Goal: Task Accomplishment & Management: Complete application form

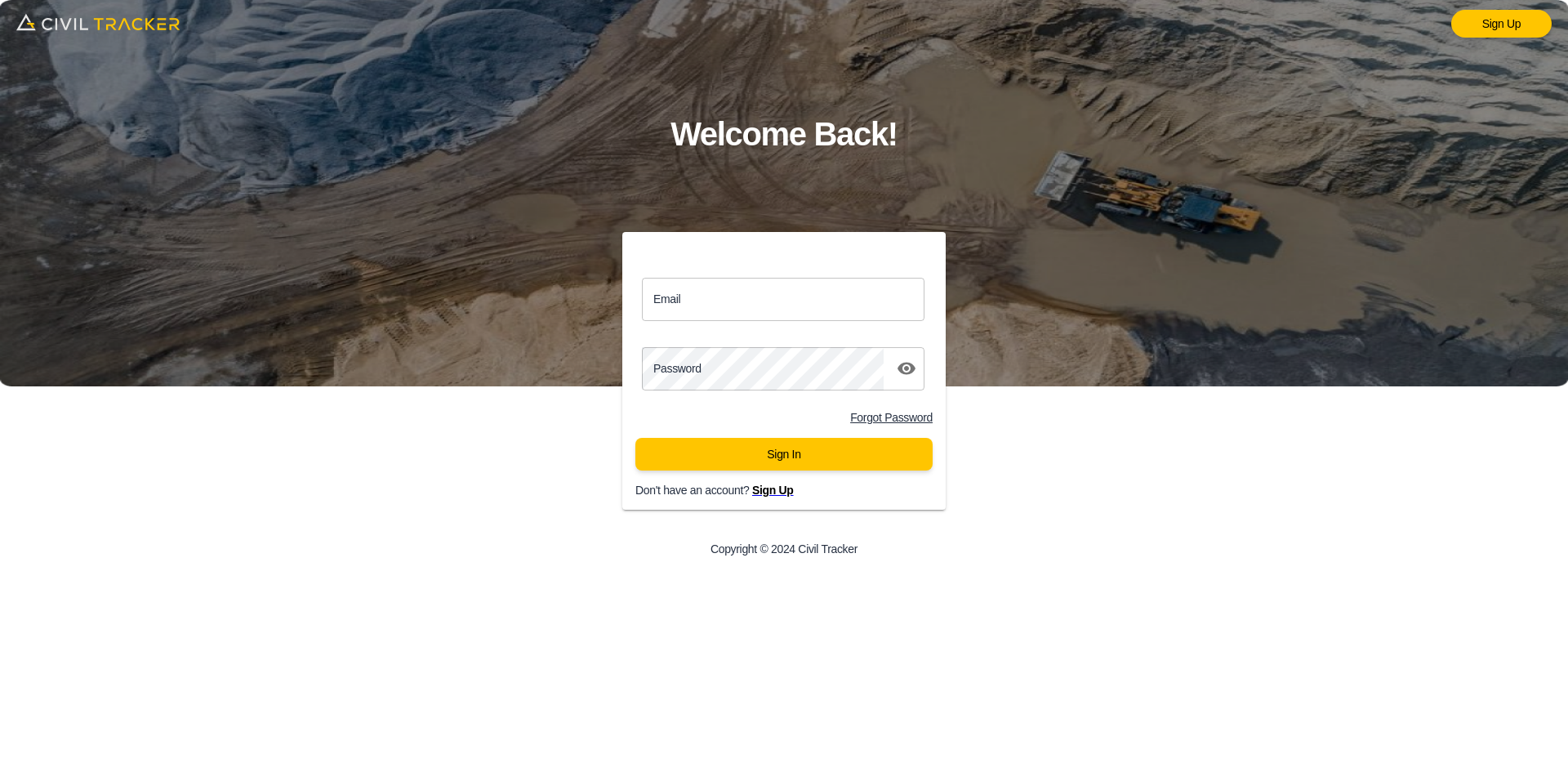
click at [717, 314] on input "Email" at bounding box center [783, 300] width 283 height 43
click at [717, 307] on input "Email" at bounding box center [783, 300] width 283 height 43
click at [791, 304] on input "Email" at bounding box center [783, 300] width 283 height 43
click at [722, 310] on input "Email" at bounding box center [783, 300] width 283 height 43
paste input "smacaulay@envisiongeo.ca"
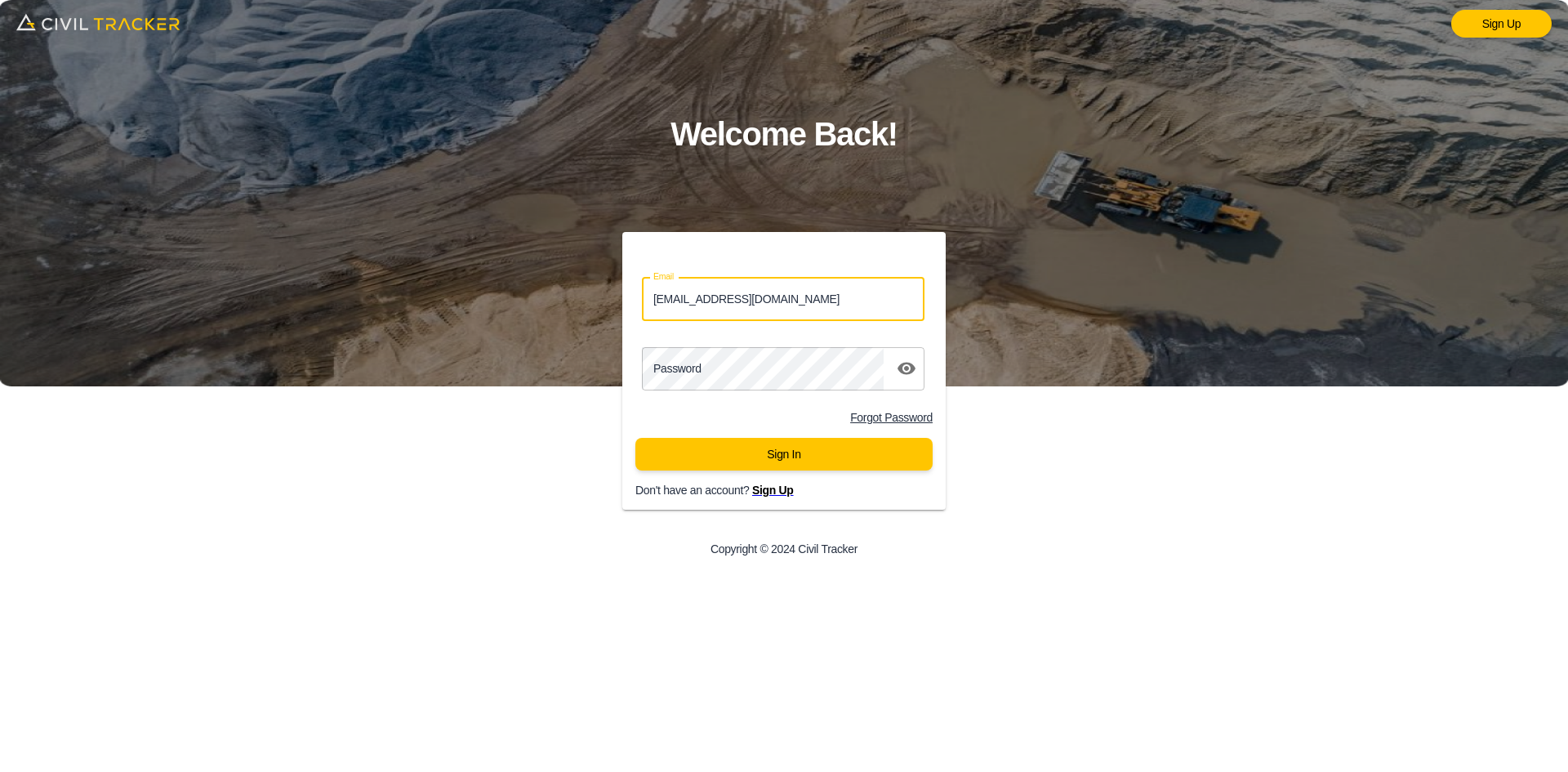
type input "smacaulay@envisiongeo.ca"
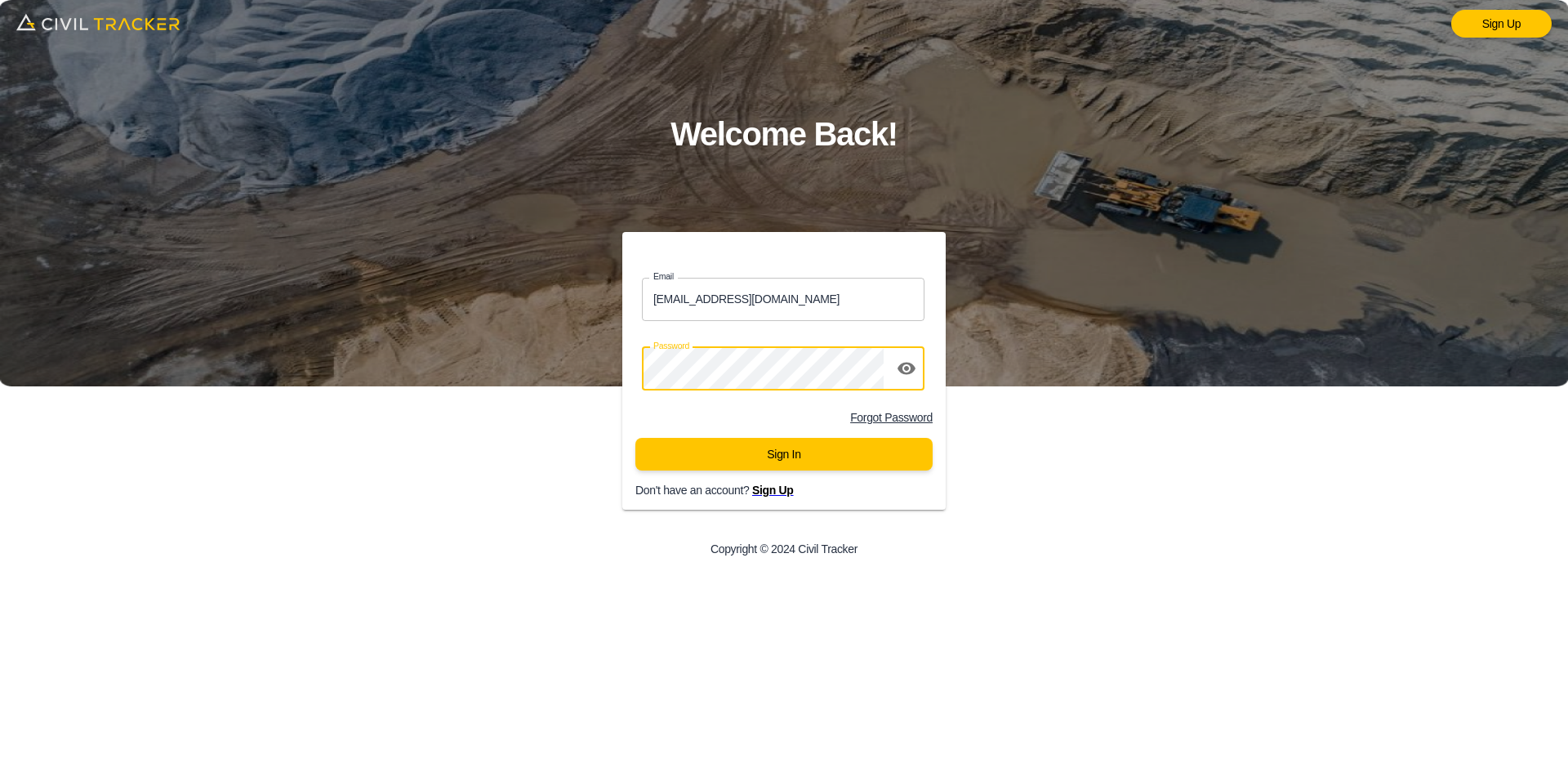
click at [770, 468] on button "Sign In" at bounding box center [784, 454] width 298 height 33
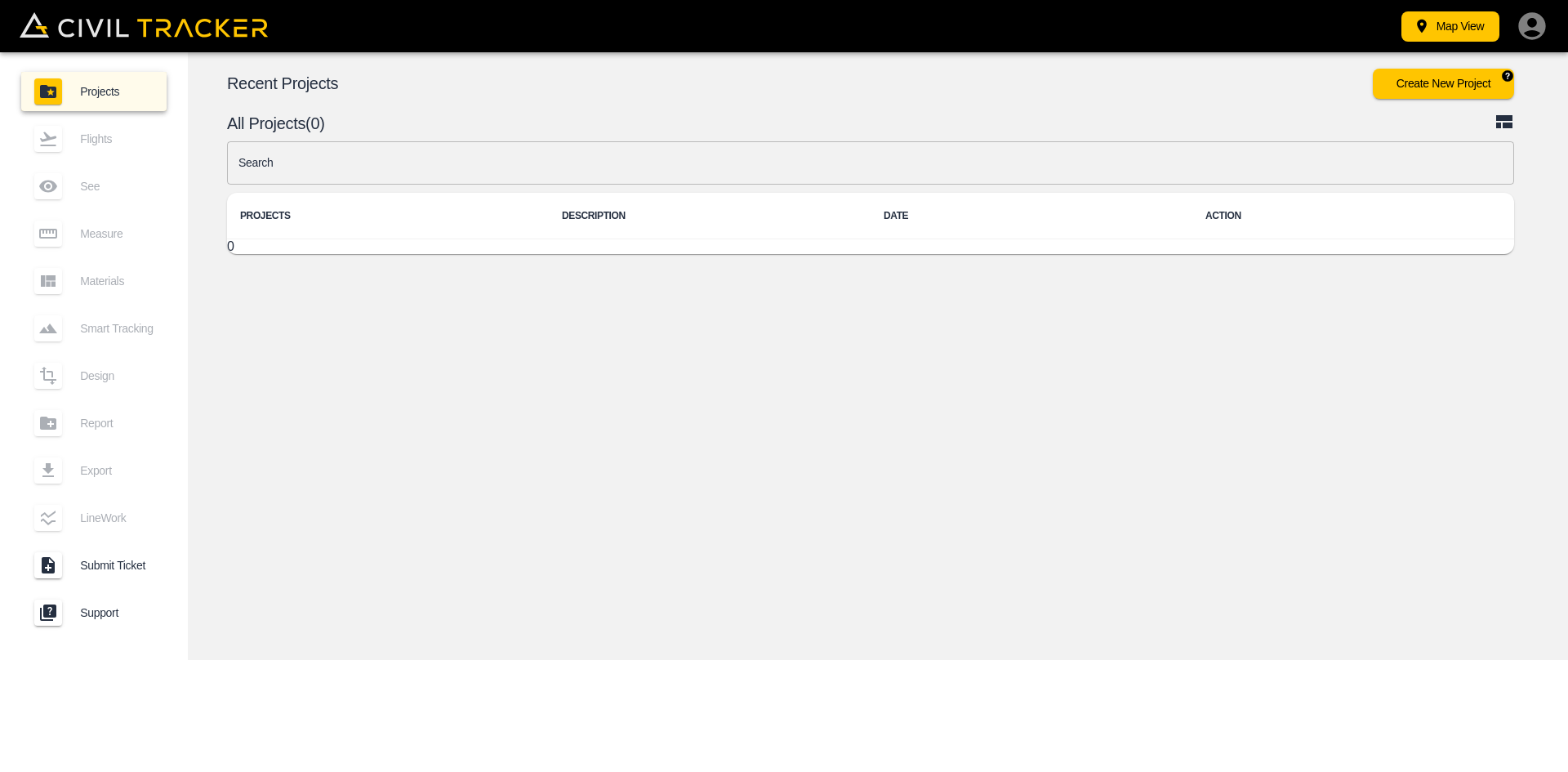
click at [1411, 94] on button "Create New Project" at bounding box center [1444, 84] width 141 height 30
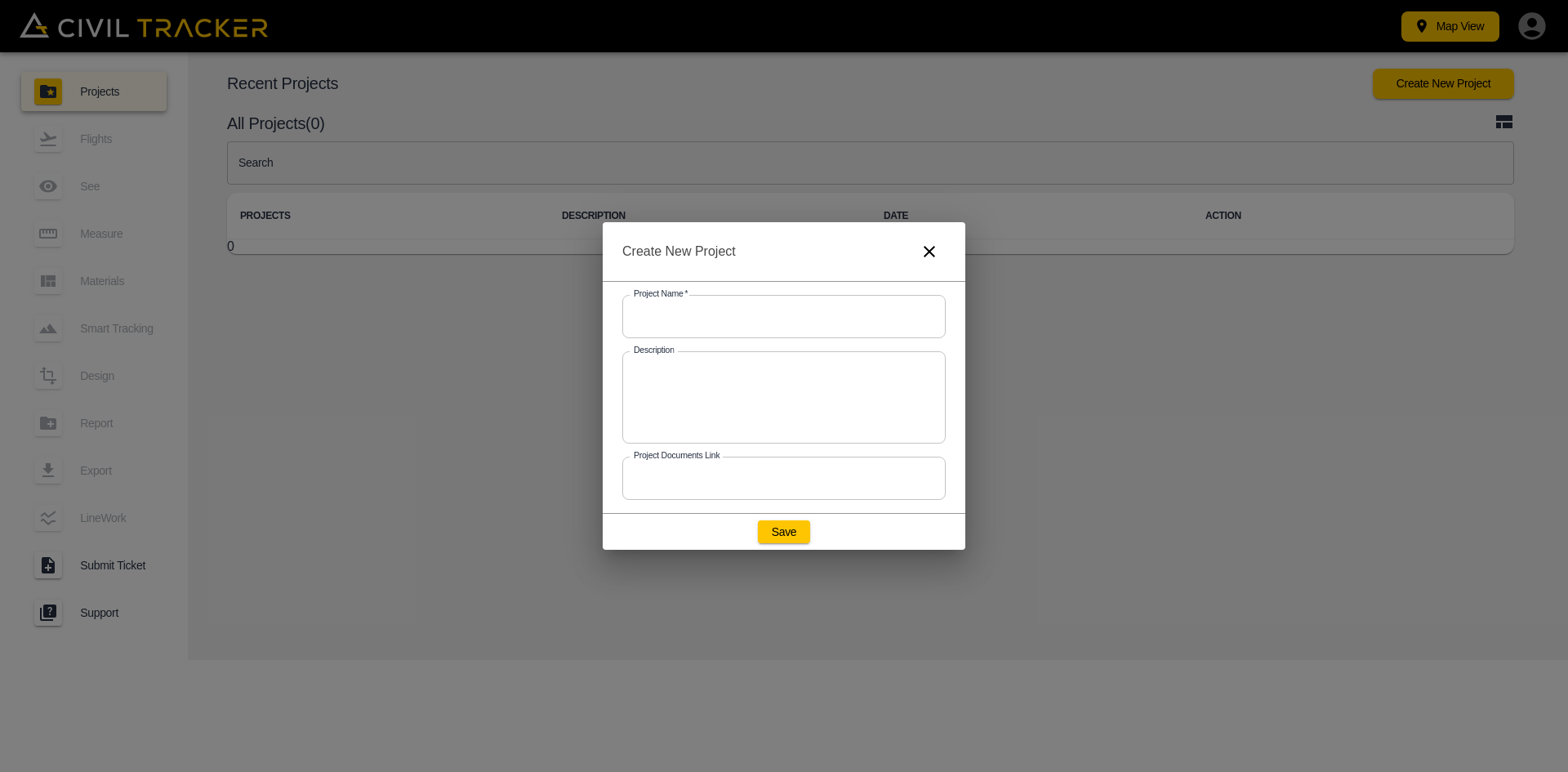
drag, startPoint x: 691, startPoint y: 323, endPoint x: 481, endPoint y: 337, distance: 210.5
click at [691, 323] on input "text" at bounding box center [784, 317] width 323 height 43
click at [718, 310] on input "text" at bounding box center [784, 317] width 323 height 43
click at [733, 312] on input "text" at bounding box center [784, 317] width 323 height 43
paste input "25GC0013 - Airport Trail-JD"
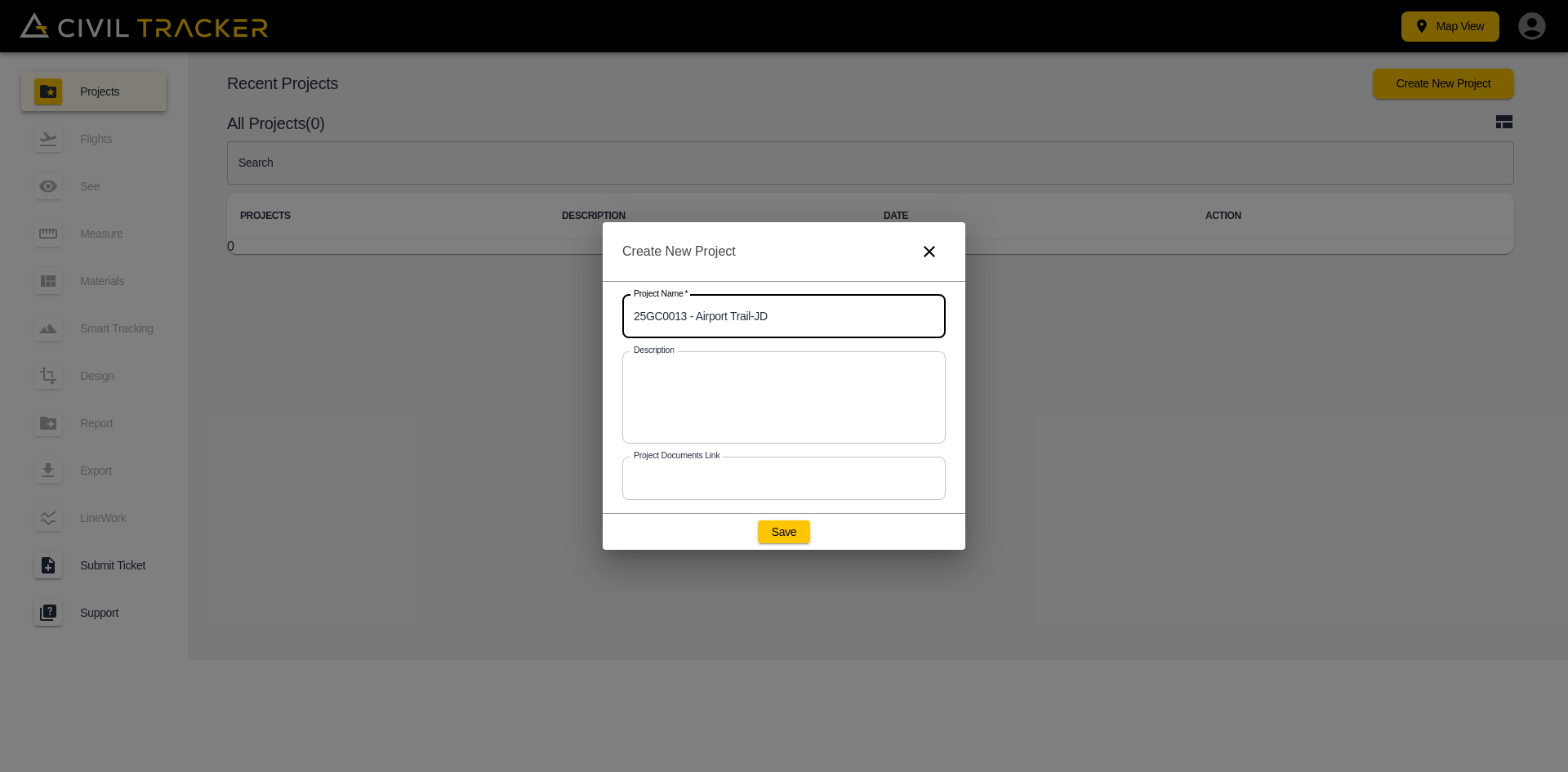
click at [786, 310] on input "25GC0013 - Airport Trail-JD" at bounding box center [784, 317] width 323 height 43
type input "25GC0013 - Airport Trail-SM"
click at [788, 542] on button "Save" at bounding box center [783, 532] width 52 height 23
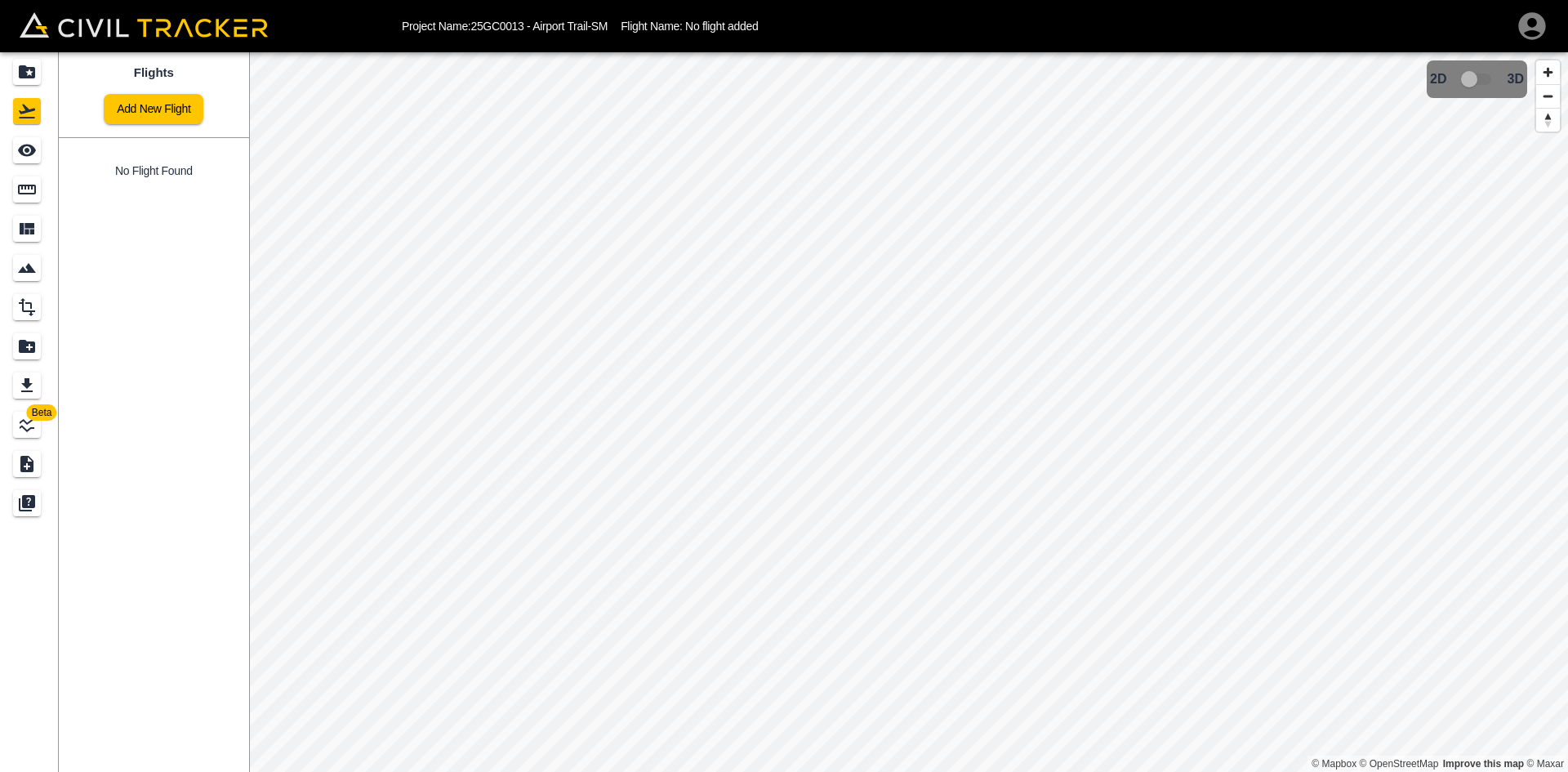
click at [127, 101] on link "Add New Flight" at bounding box center [154, 109] width 100 height 30
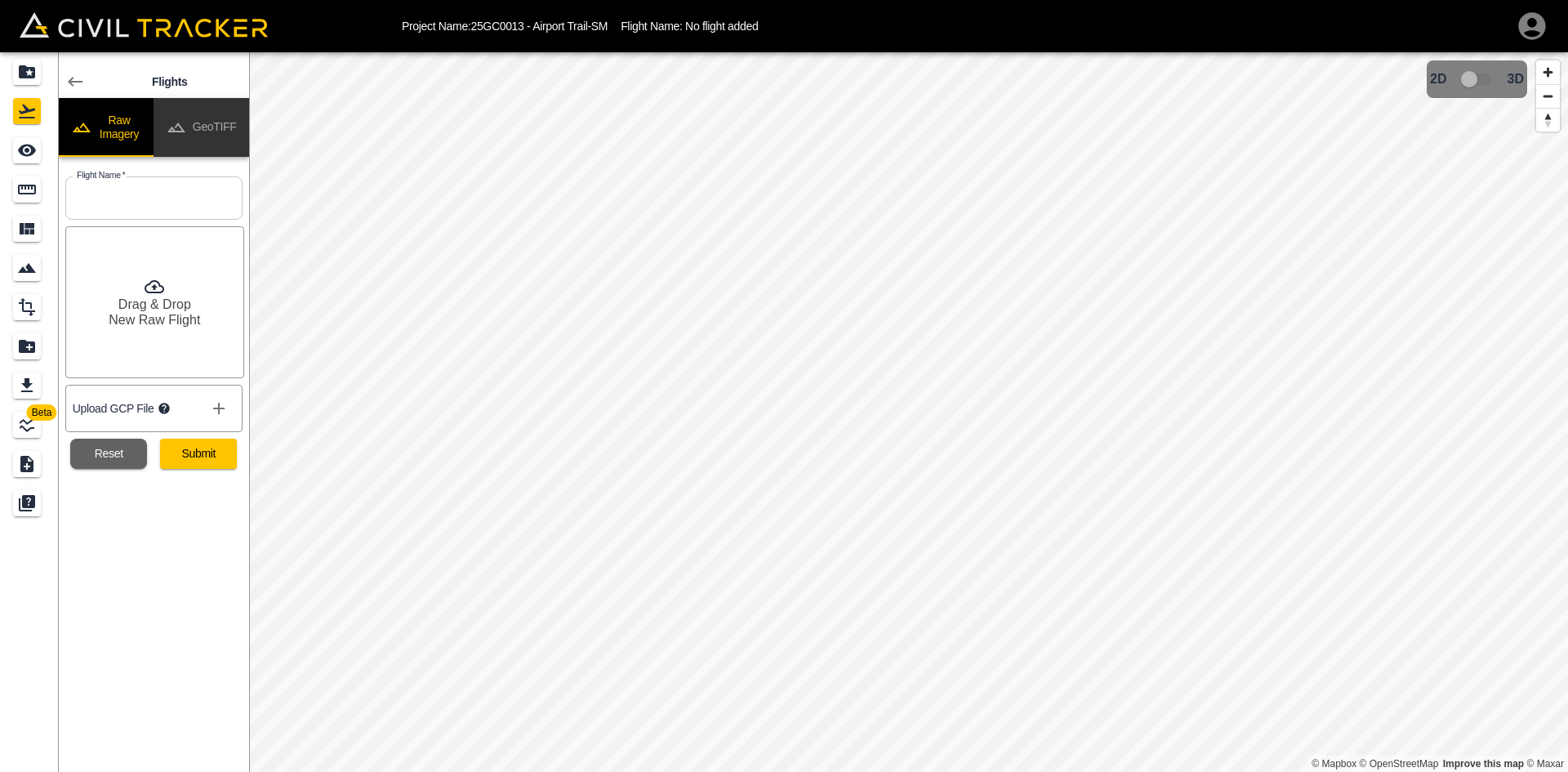
click at [205, 116] on button "GeoTIFF" at bounding box center [201, 127] width 95 height 58
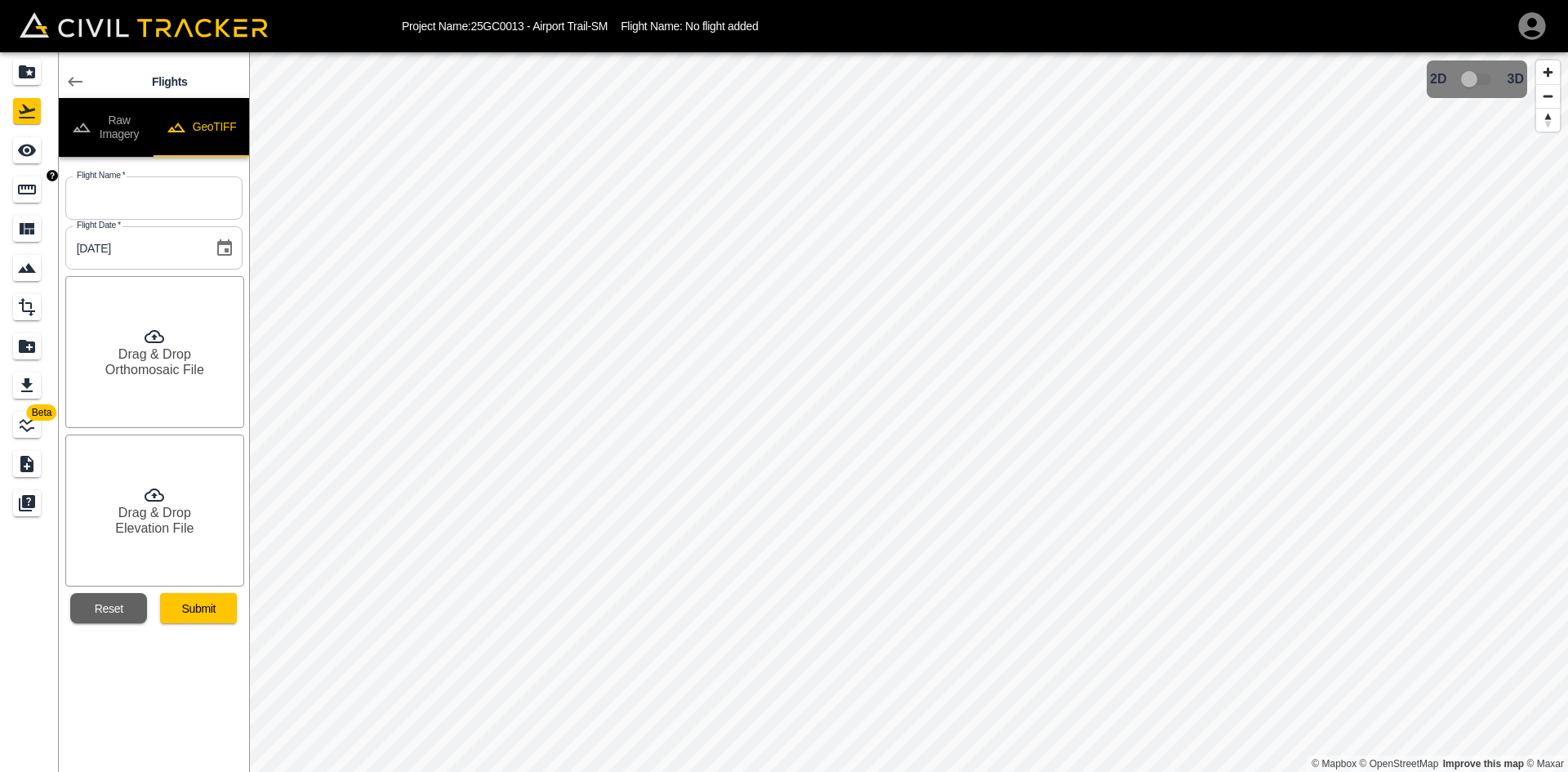
click at [121, 212] on input "text" at bounding box center [154, 198] width 177 height 43
click at [151, 195] on input "text" at bounding box center [154, 198] width 177 height 43
paste input "[DATE]"
type input "[DATE]"
click at [173, 313] on div "Drag & Drop Orthomosaic File" at bounding box center [155, 352] width 179 height 152
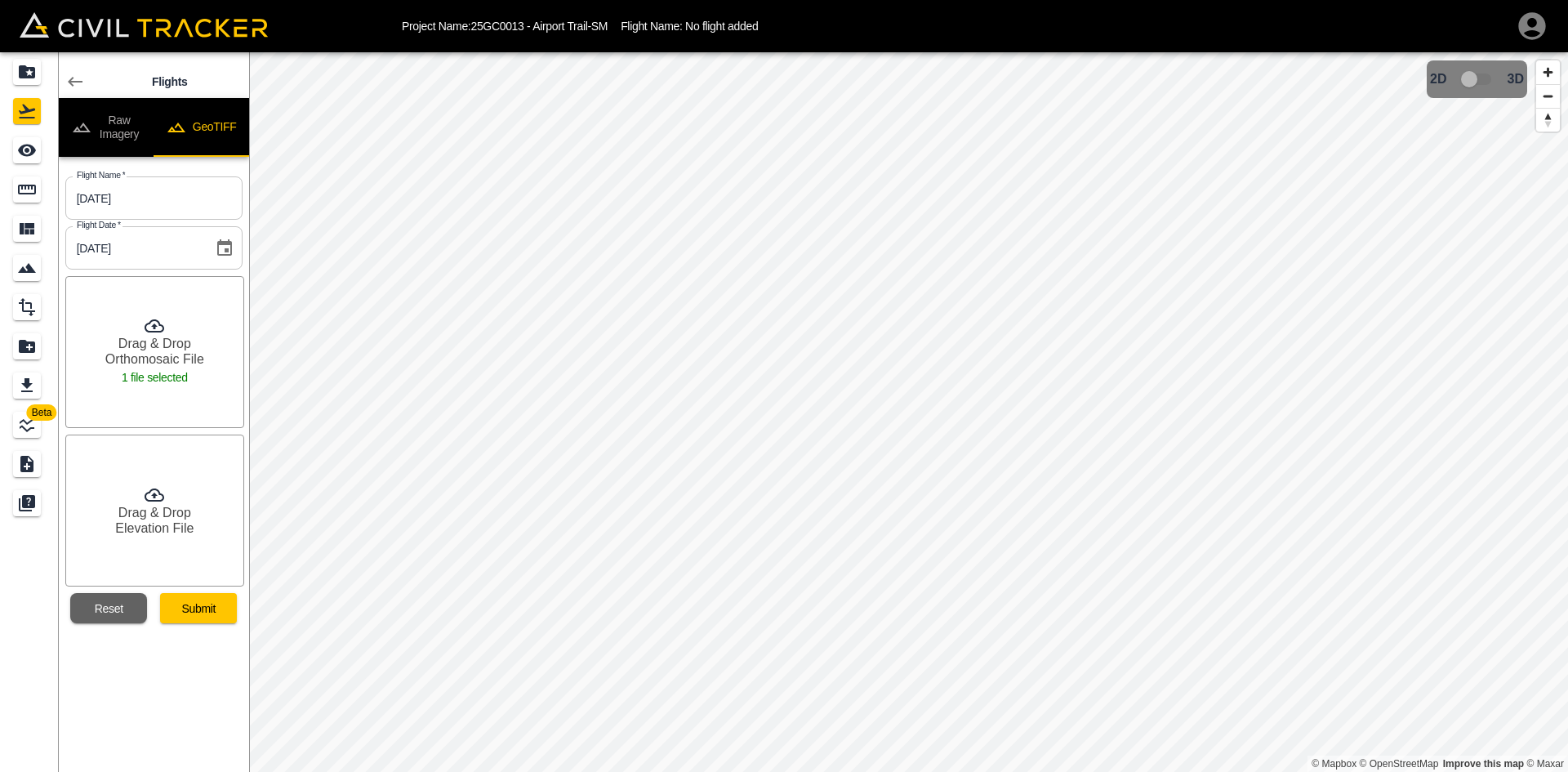
click at [171, 533] on h6 "Elevation File" at bounding box center [154, 528] width 78 height 15
click at [163, 685] on div "Flights Raw Imagery GeoTIFF Flight Name   * [DATE] Flight Name * Flight Date   …" at bounding box center [154, 412] width 190 height 720
click at [197, 617] on button "Submit" at bounding box center [198, 608] width 76 height 30
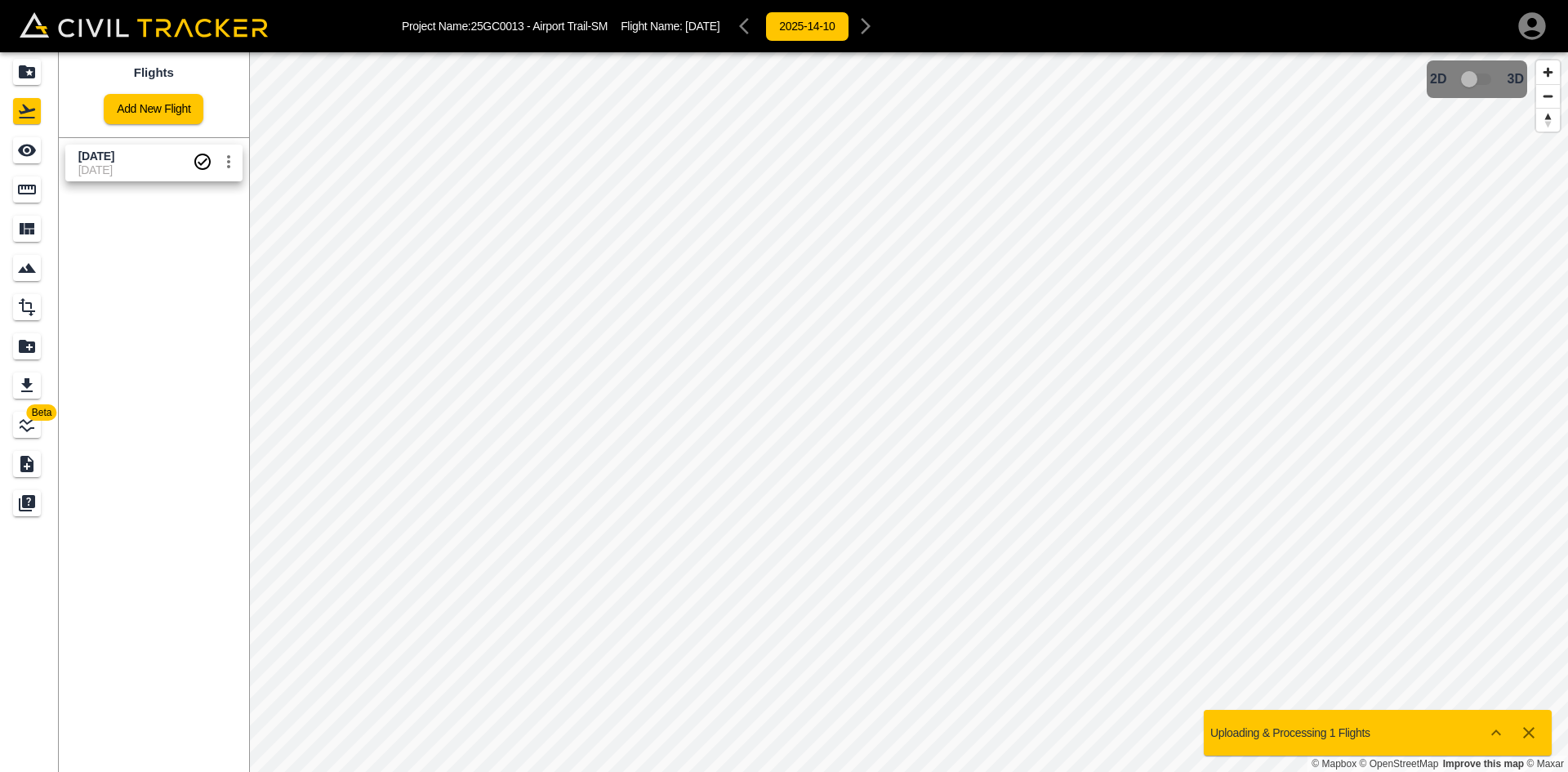
click at [137, 104] on link "Add New Flight" at bounding box center [154, 109] width 100 height 30
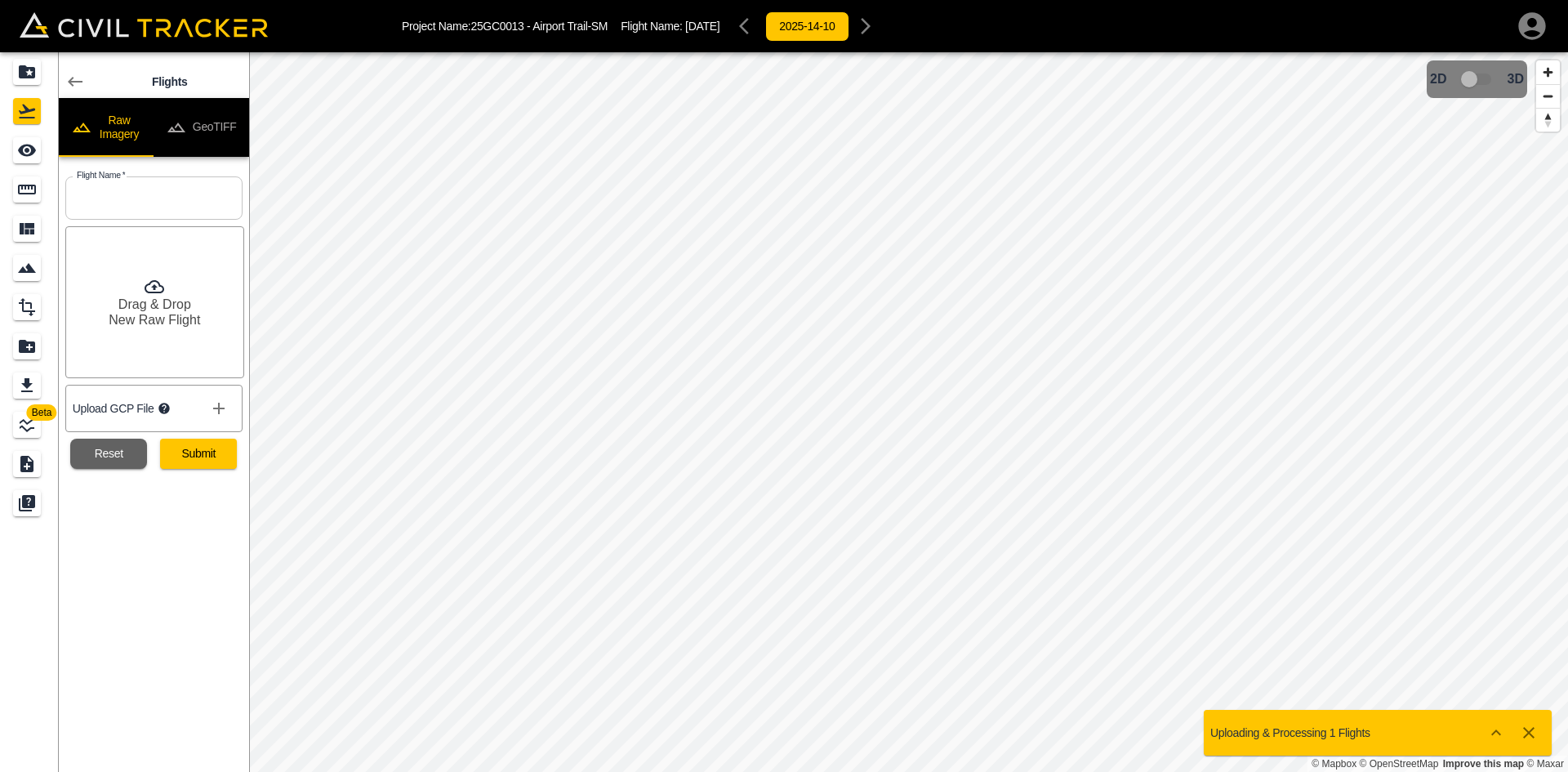
click at [212, 114] on button "GeoTIFF" at bounding box center [201, 127] width 95 height 58
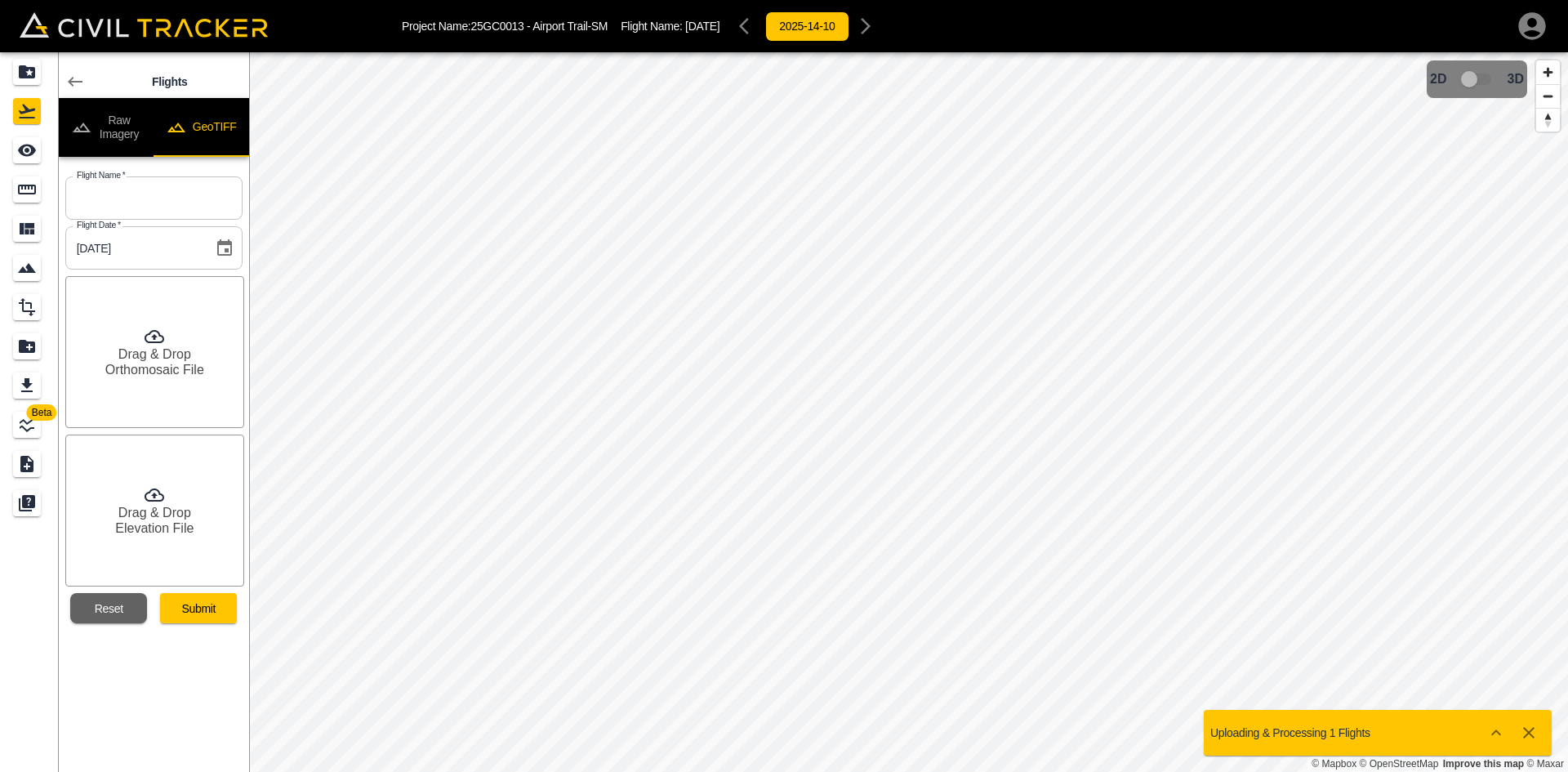
drag, startPoint x: 200, startPoint y: 193, endPoint x: 240, endPoint y: 213, distance: 44.7
click at [200, 193] on input "text" at bounding box center [154, 198] width 177 height 43
click at [175, 204] on input "text" at bounding box center [154, 198] width 177 height 43
paste input "[DATE]"
type input "[DATE]"
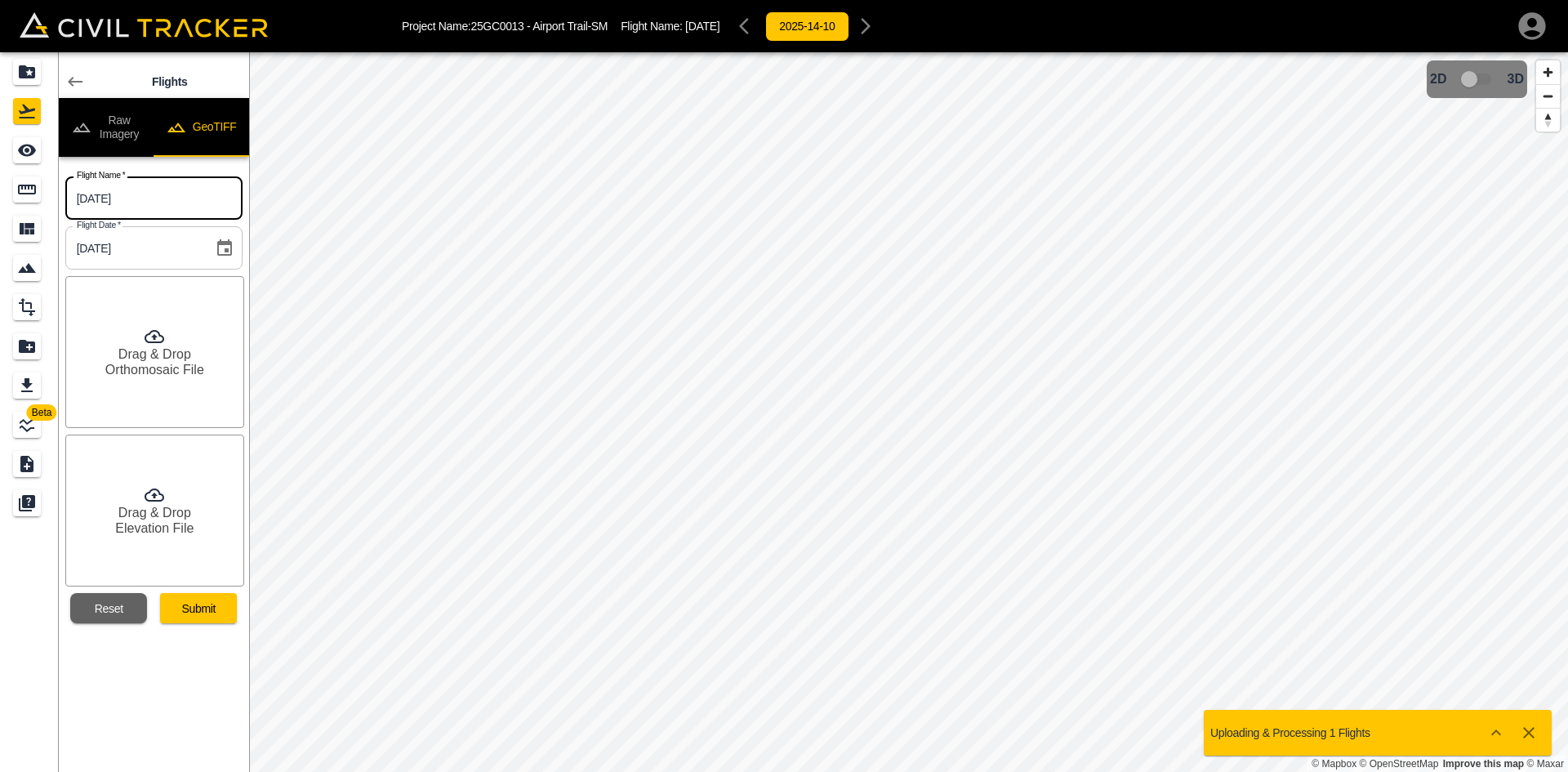
click at [132, 366] on h6 "Orthomosaic File" at bounding box center [155, 370] width 99 height 15
click at [178, 512] on h6 "Drag & Drop" at bounding box center [155, 513] width 73 height 15
click at [204, 611] on button "Submit" at bounding box center [198, 608] width 76 height 30
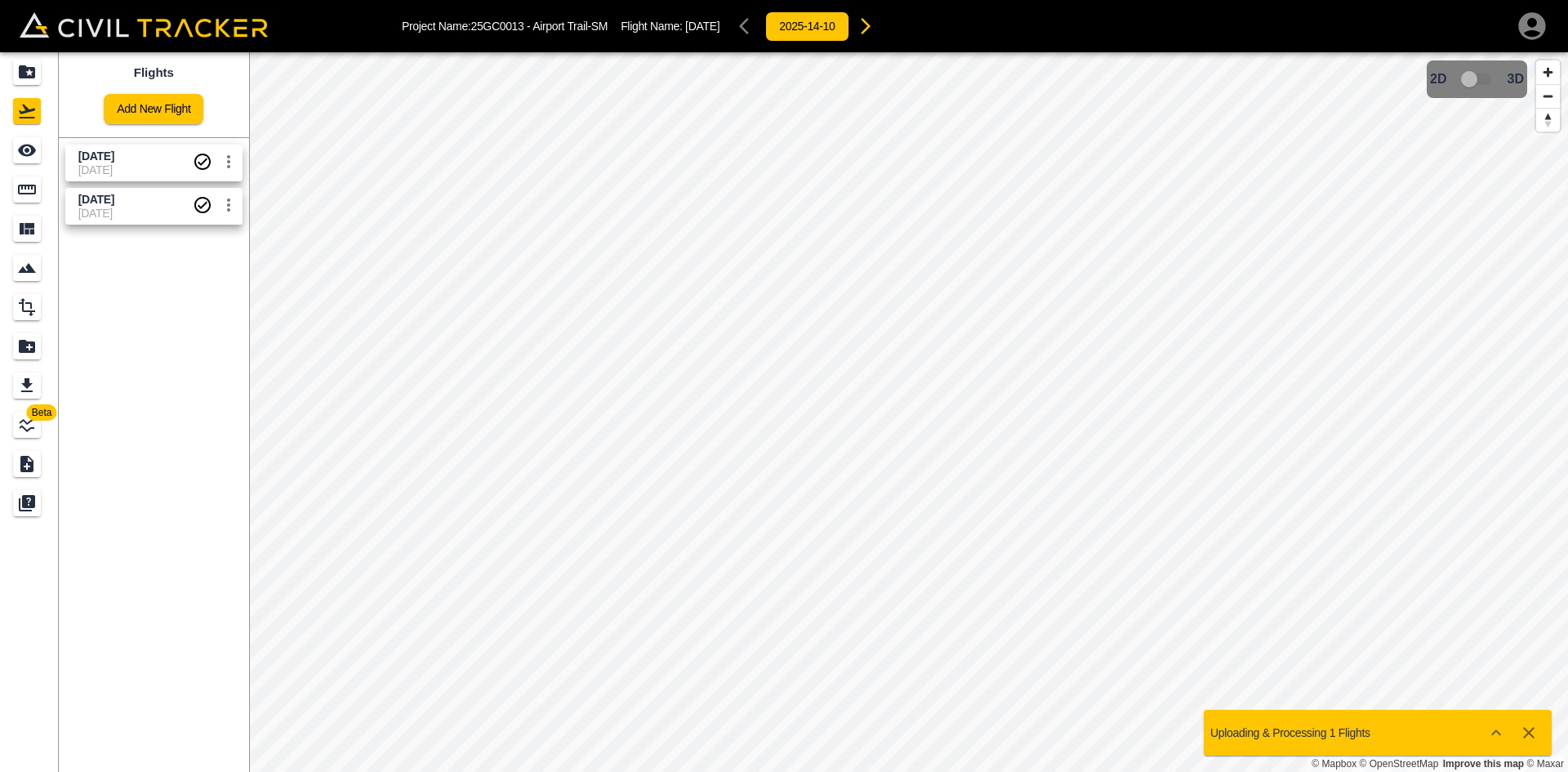
click at [144, 110] on link "Add New Flight" at bounding box center [154, 109] width 100 height 30
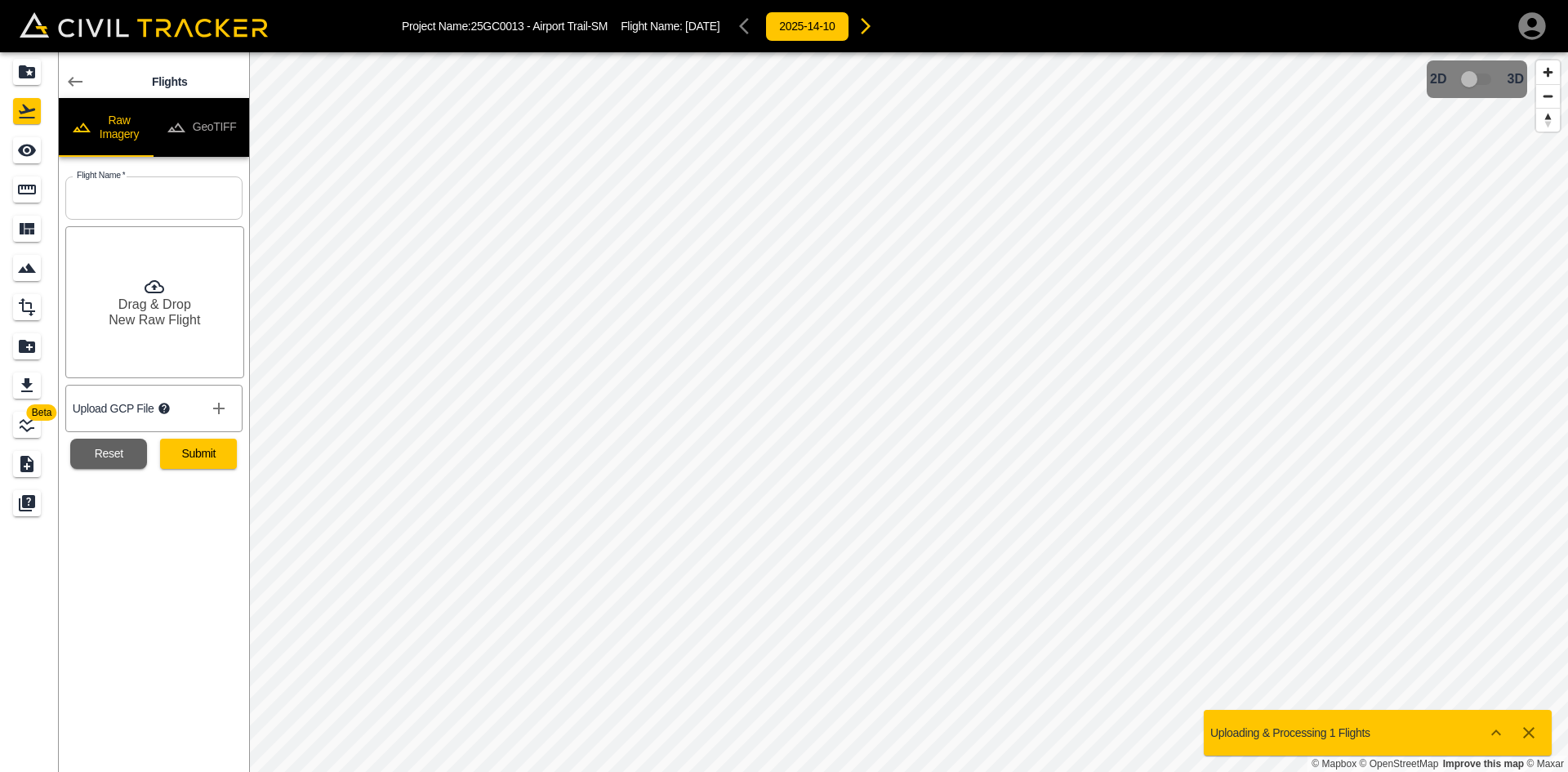
click at [220, 141] on button "GeoTIFF" at bounding box center [201, 127] width 95 height 58
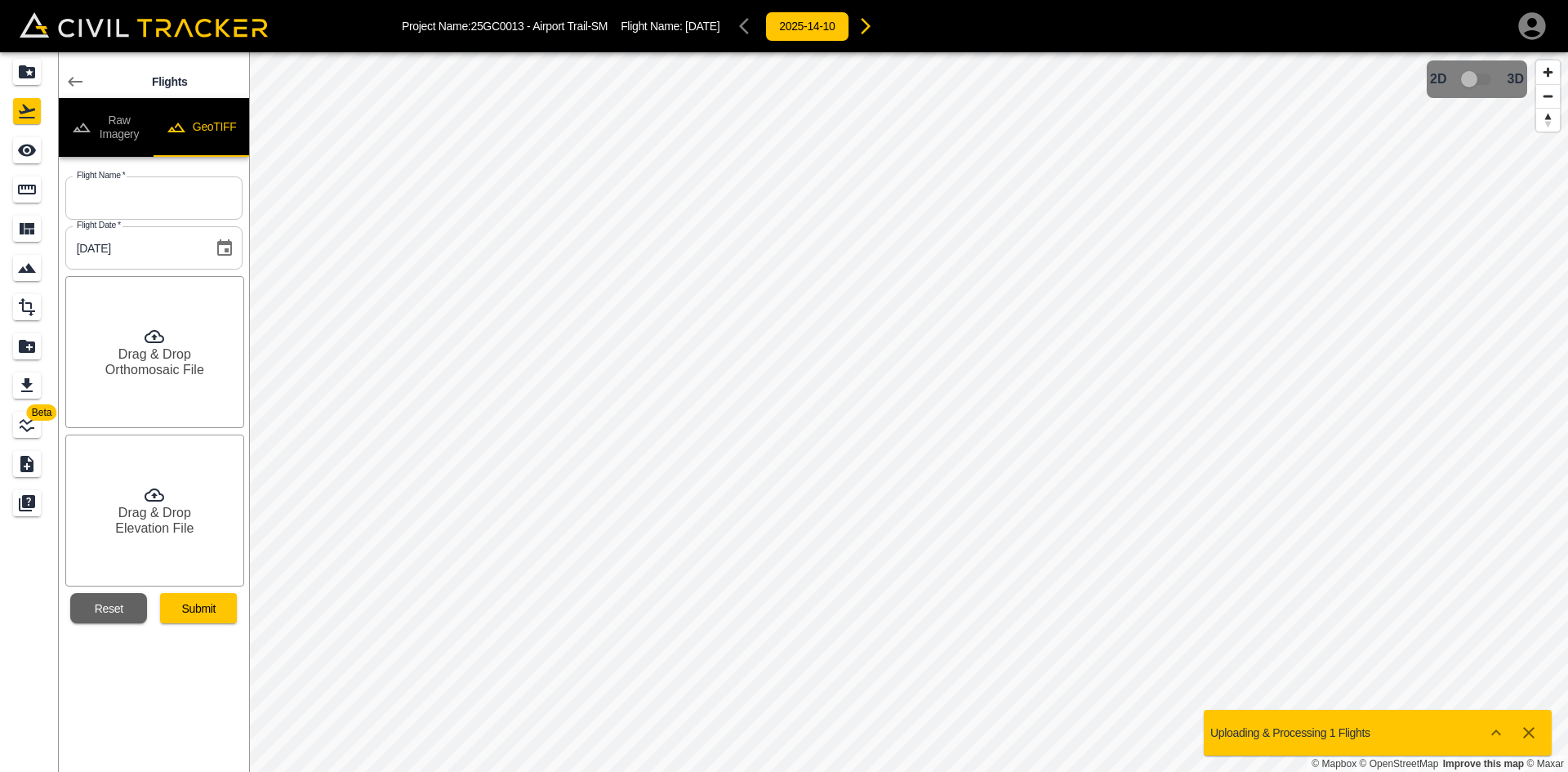
click at [155, 196] on input "text" at bounding box center [154, 198] width 177 height 43
paste input "[DATE]"
type input "[DATE]"
click at [129, 364] on h6 "Orthomosaic File" at bounding box center [155, 370] width 99 height 15
click at [175, 513] on h6 "Drag & Drop" at bounding box center [155, 513] width 73 height 15
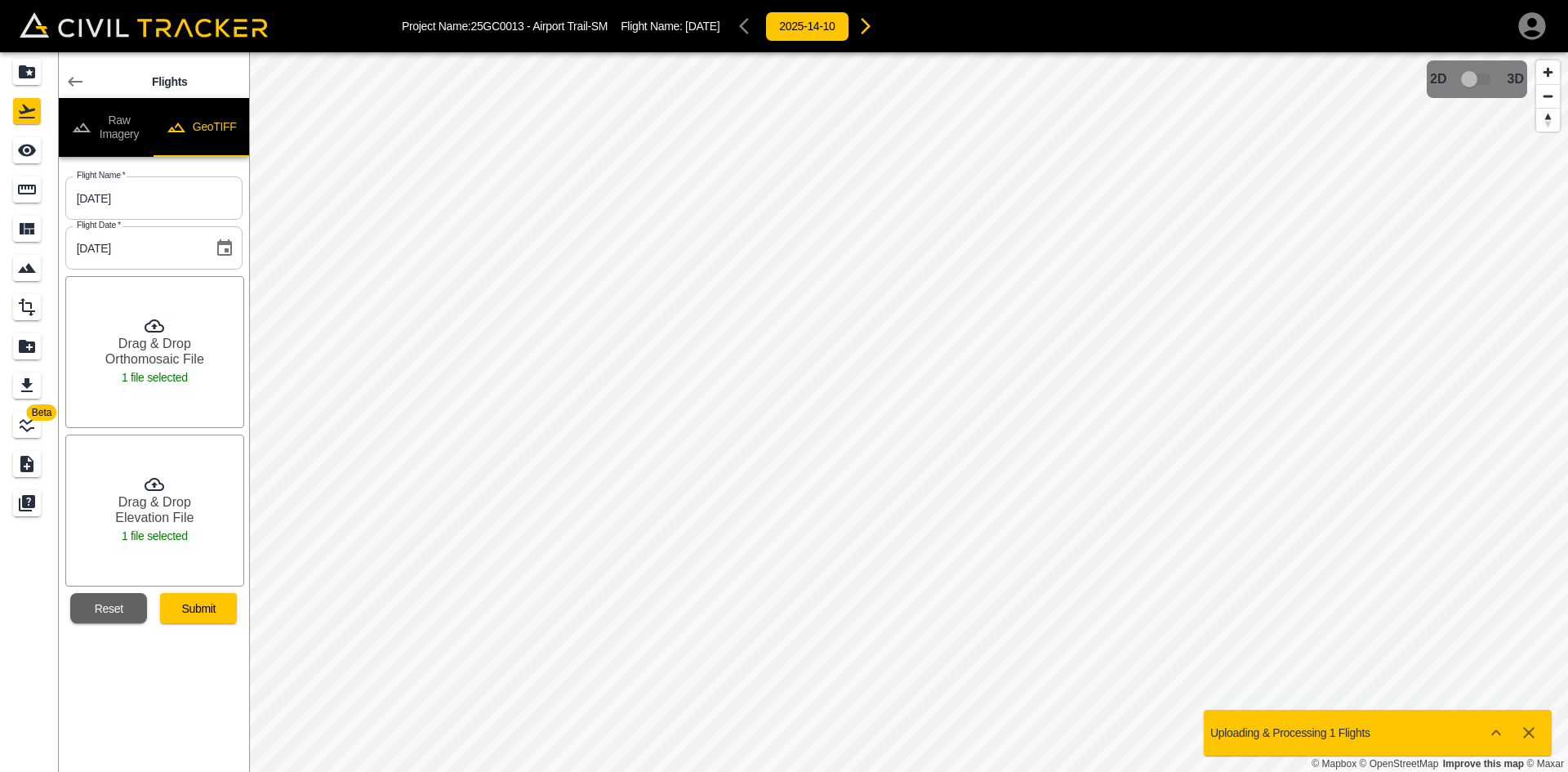
click at [197, 612] on button "Submit" at bounding box center [198, 608] width 76 height 30
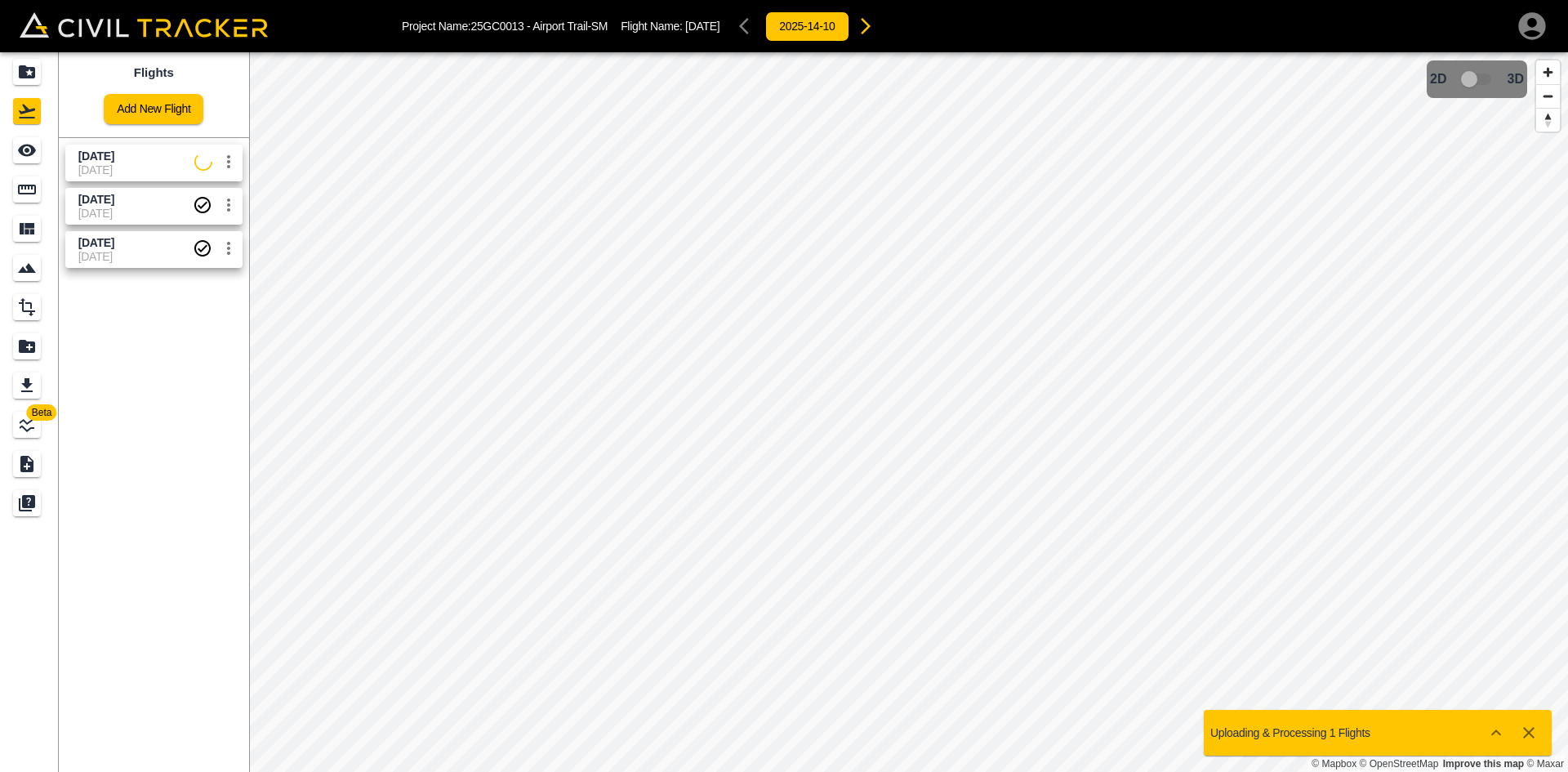
click at [153, 114] on link "Add New Flight" at bounding box center [154, 109] width 100 height 30
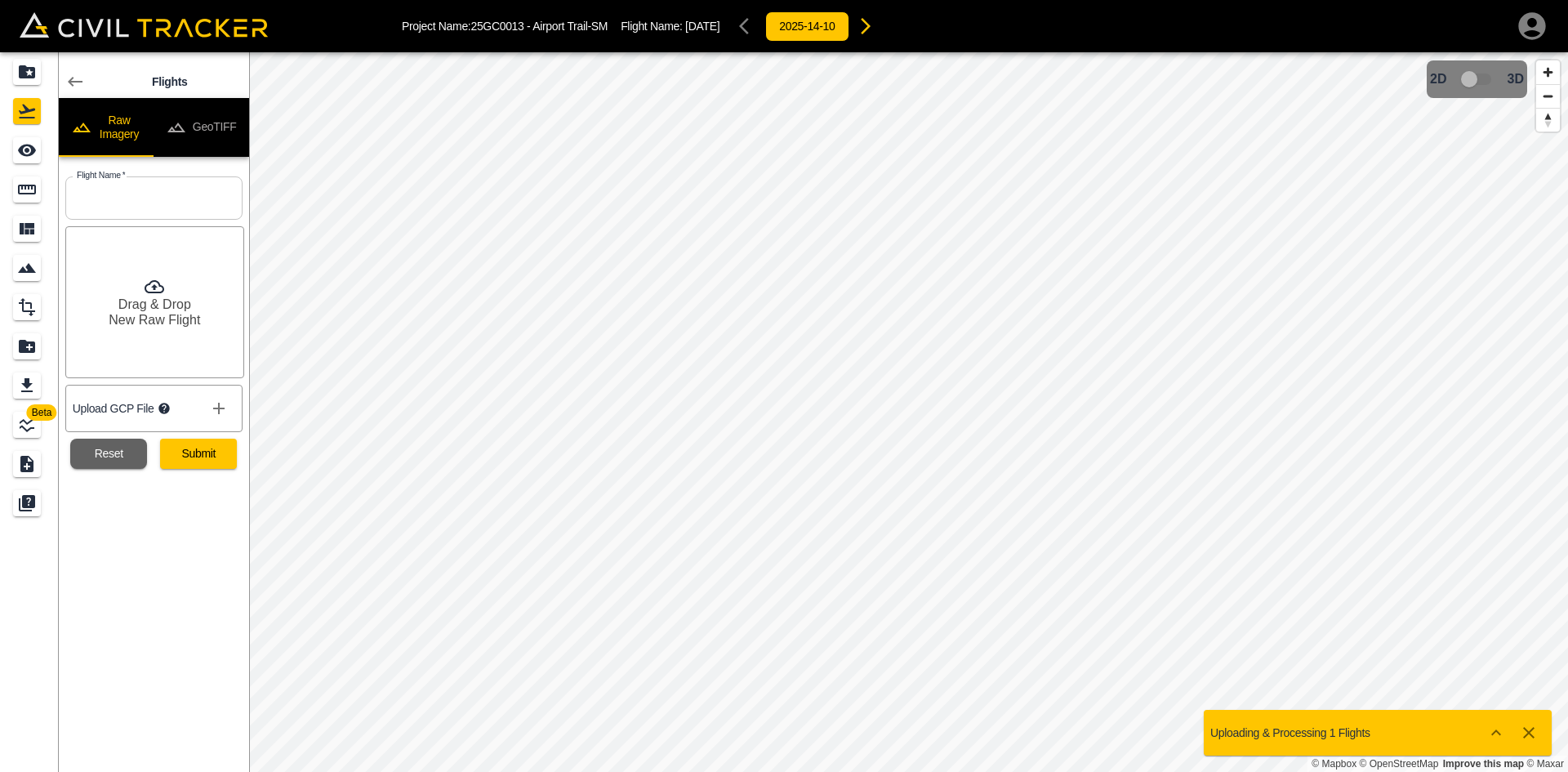
click at [205, 135] on button "GeoTIFF" at bounding box center [201, 127] width 95 height 58
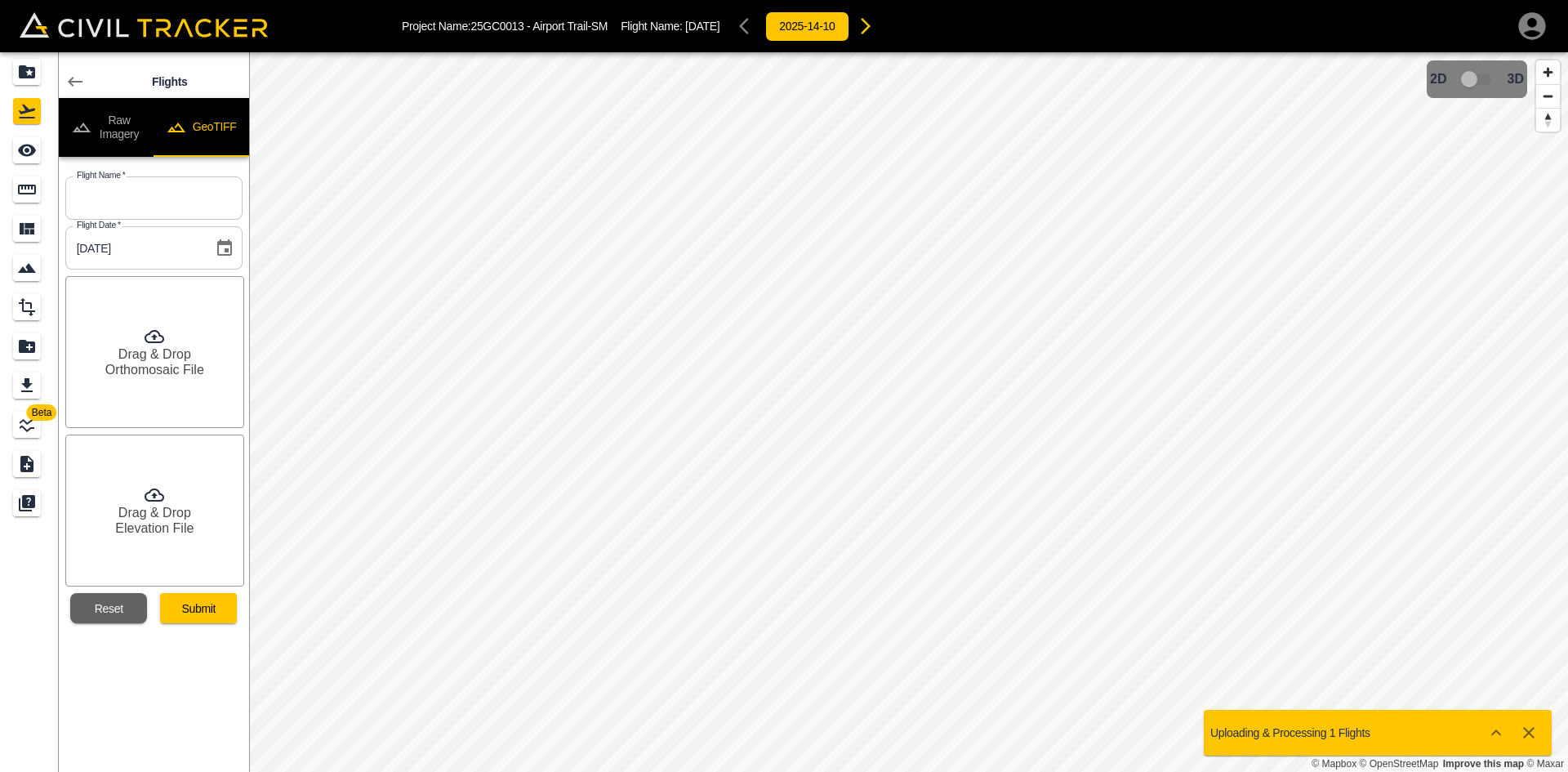
click at [118, 178] on input "text" at bounding box center [154, 198] width 177 height 43
click at [132, 199] on input "text" at bounding box center [154, 198] width 177 height 43
paste input "[DATE]"
type input "[DATE]"
click at [126, 340] on div "Drag & Drop Orthomosaic File" at bounding box center [155, 352] width 179 height 152
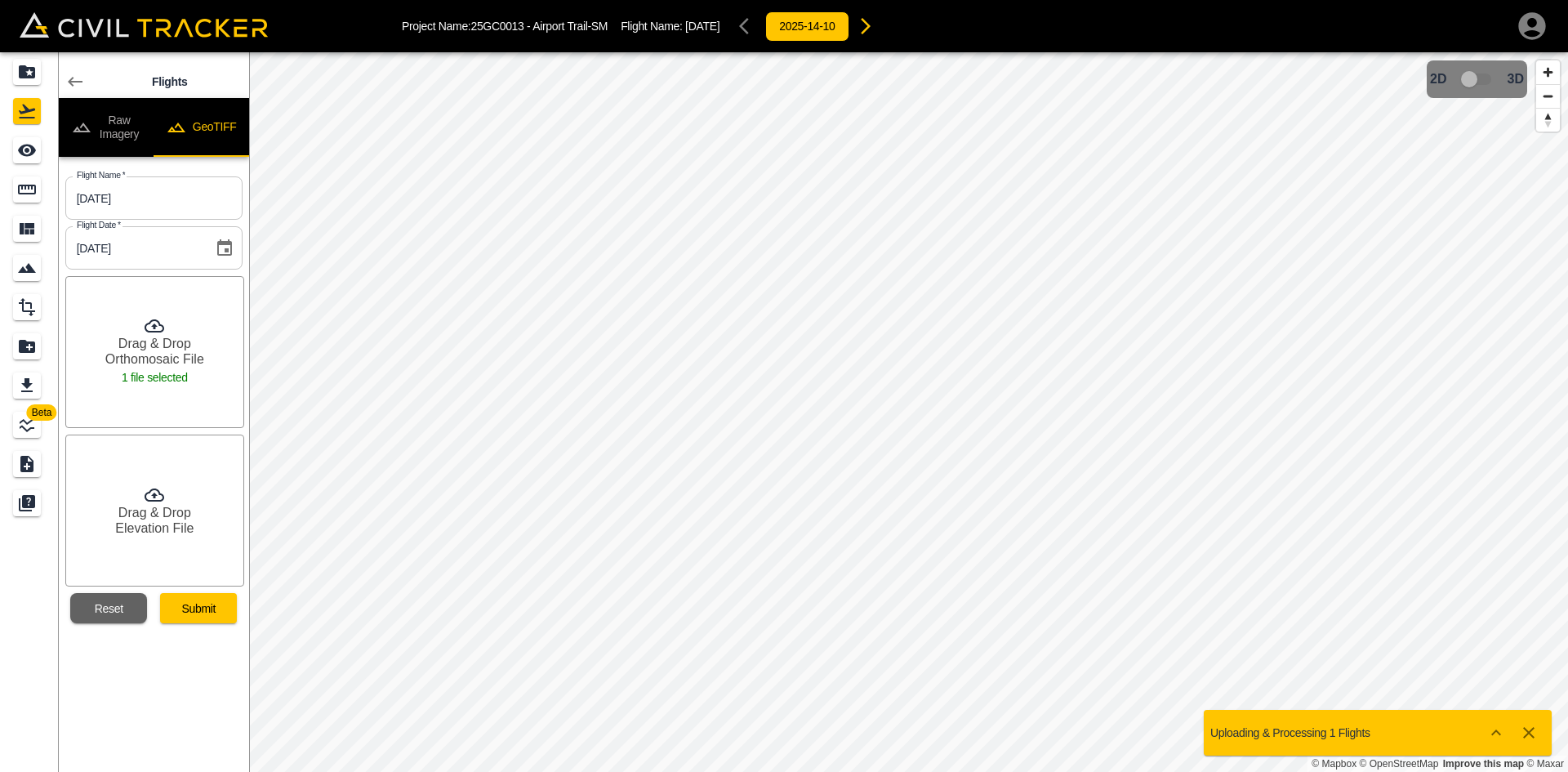
click at [170, 517] on h6 "Drag & Drop" at bounding box center [155, 513] width 73 height 15
click at [200, 615] on button "Submit" at bounding box center [198, 608] width 76 height 30
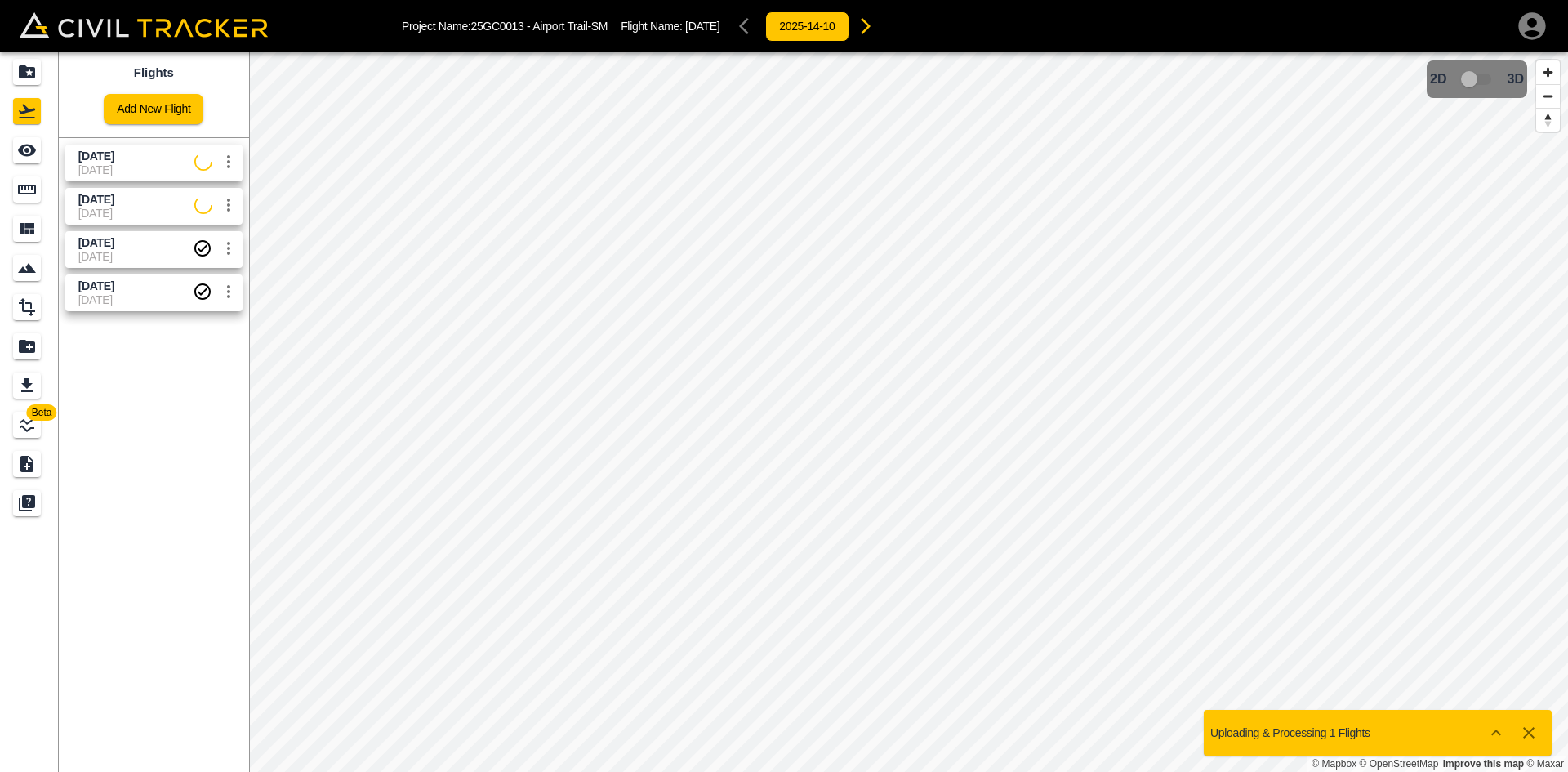
click at [114, 205] on span "[DATE]" at bounding box center [136, 200] width 116 height 15
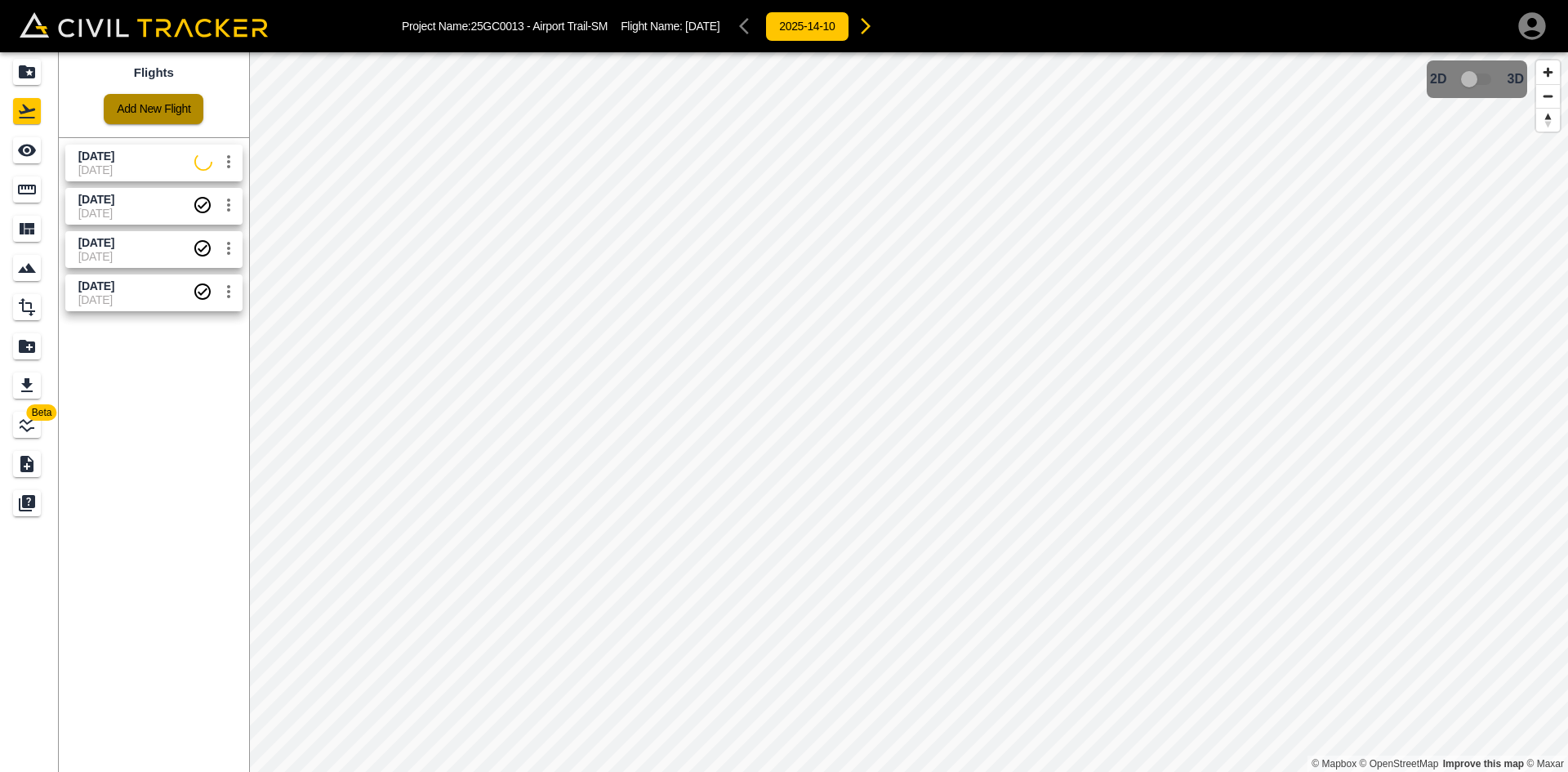
click at [168, 101] on link "Add New Flight" at bounding box center [154, 109] width 100 height 30
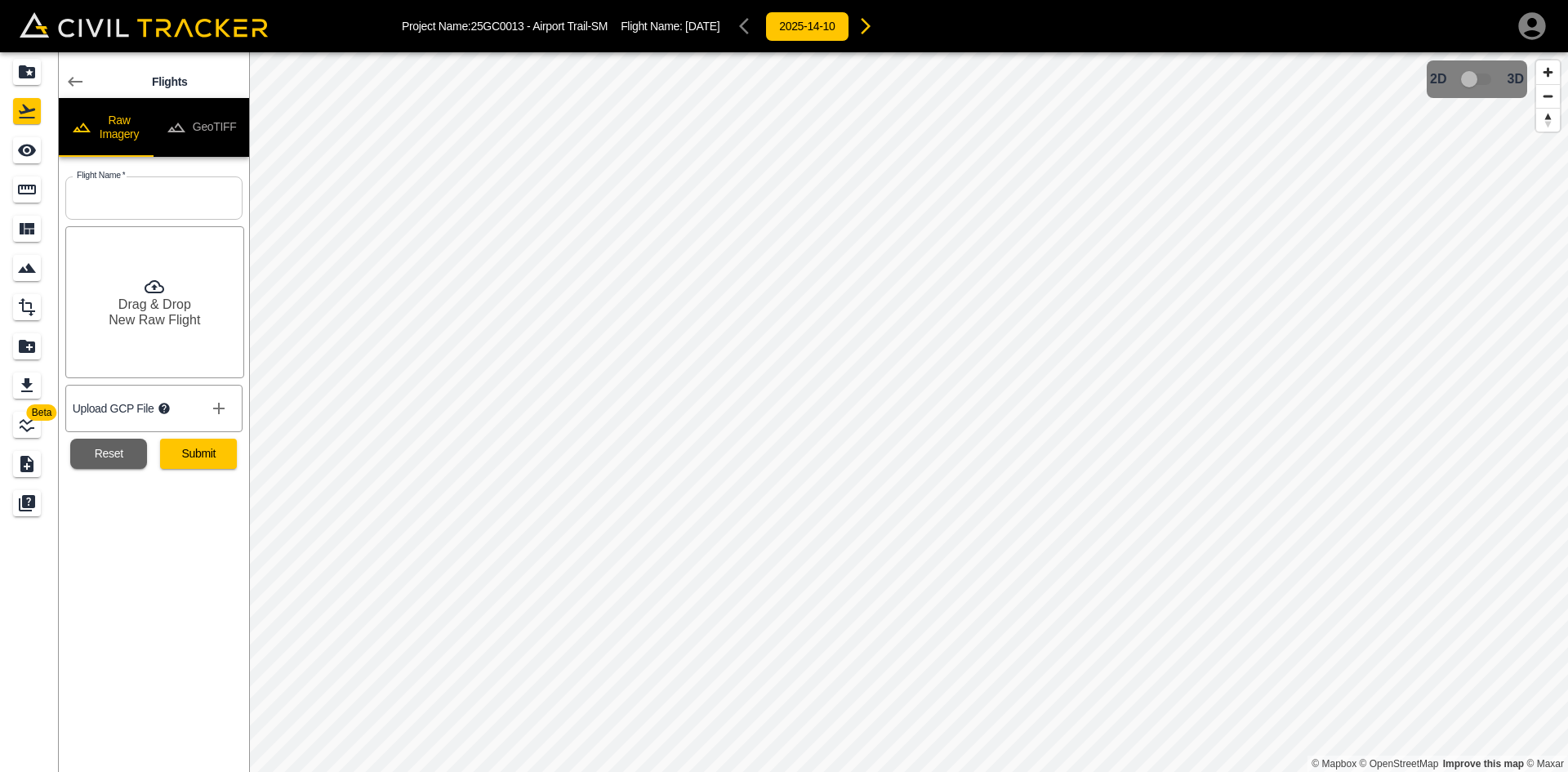
click at [239, 118] on button "GeoTIFF" at bounding box center [201, 127] width 95 height 58
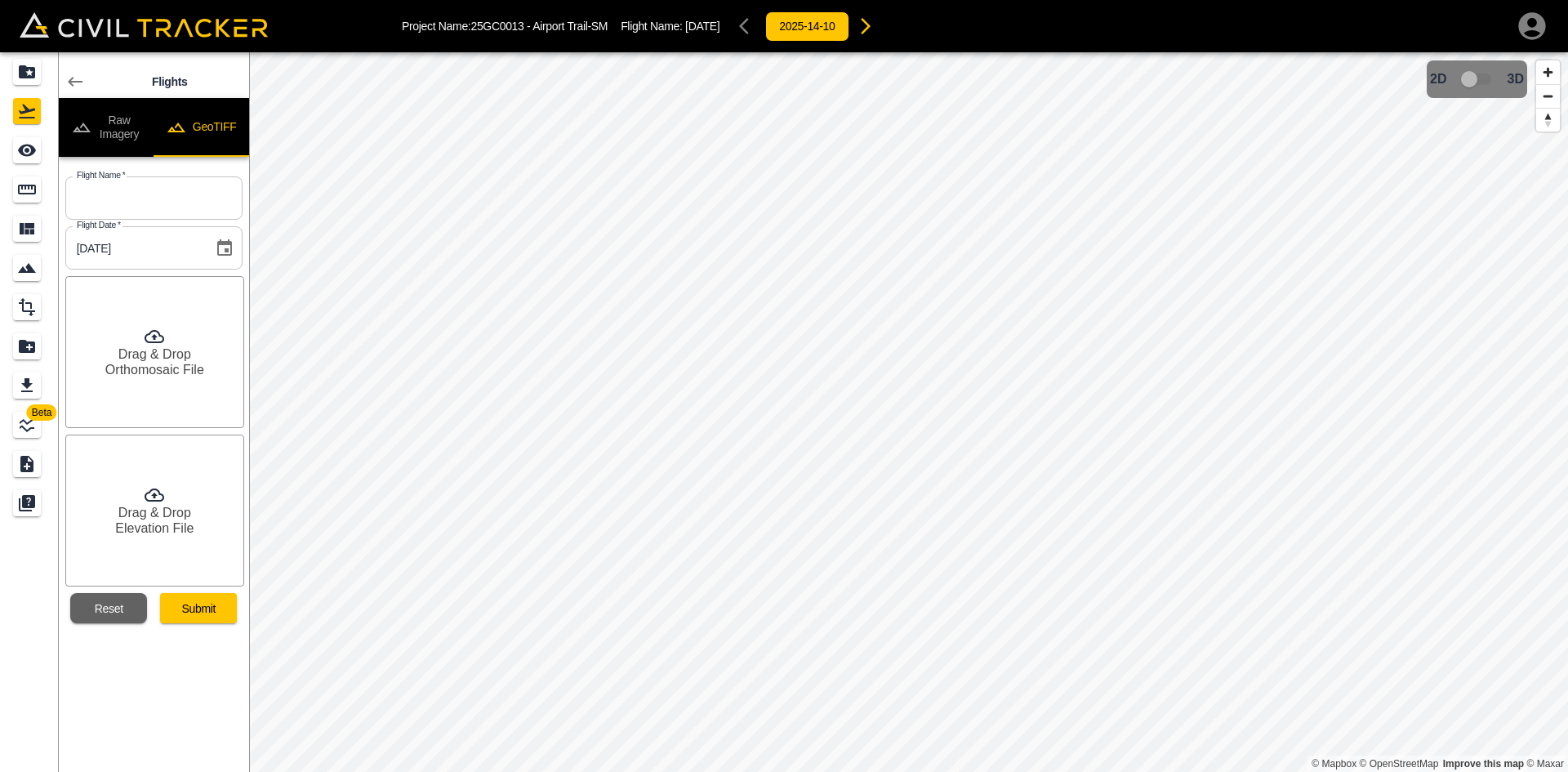
click at [193, 203] on input "text" at bounding box center [154, 198] width 177 height 43
click at [144, 205] on input "text" at bounding box center [154, 198] width 177 height 43
paste input "Sept 4 2025"
type input "Sept 4 2025"
click at [122, 355] on h6 "Drag & Drop" at bounding box center [155, 354] width 73 height 15
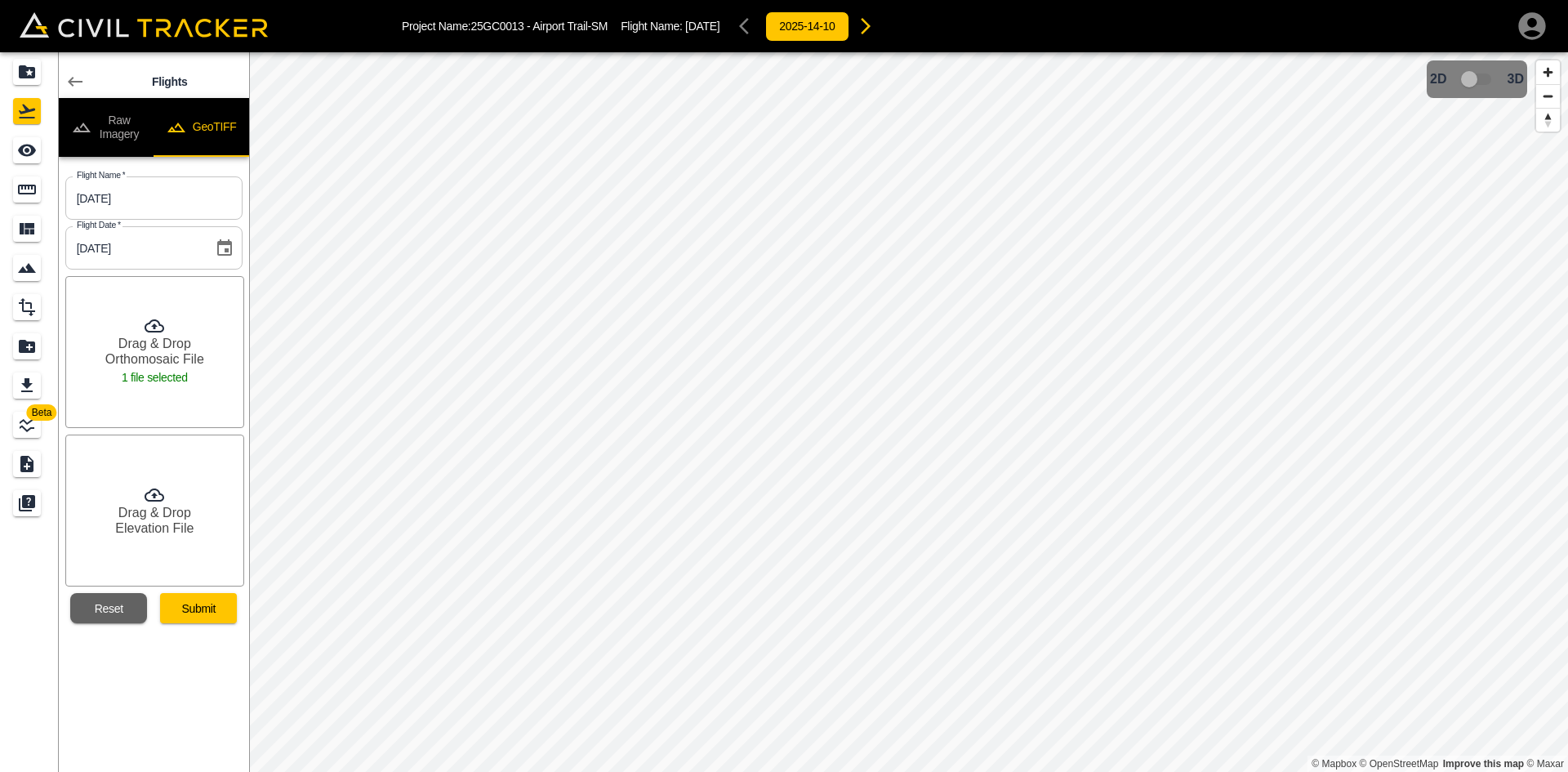
click at [144, 528] on h6 "Elevation File" at bounding box center [154, 528] width 78 height 15
click at [109, 603] on button "Reset" at bounding box center [108, 608] width 76 height 30
click at [161, 197] on input "text" at bounding box center [154, 198] width 177 height 43
paste input "Sept 4 2025"
type input "Sept 4 2025"
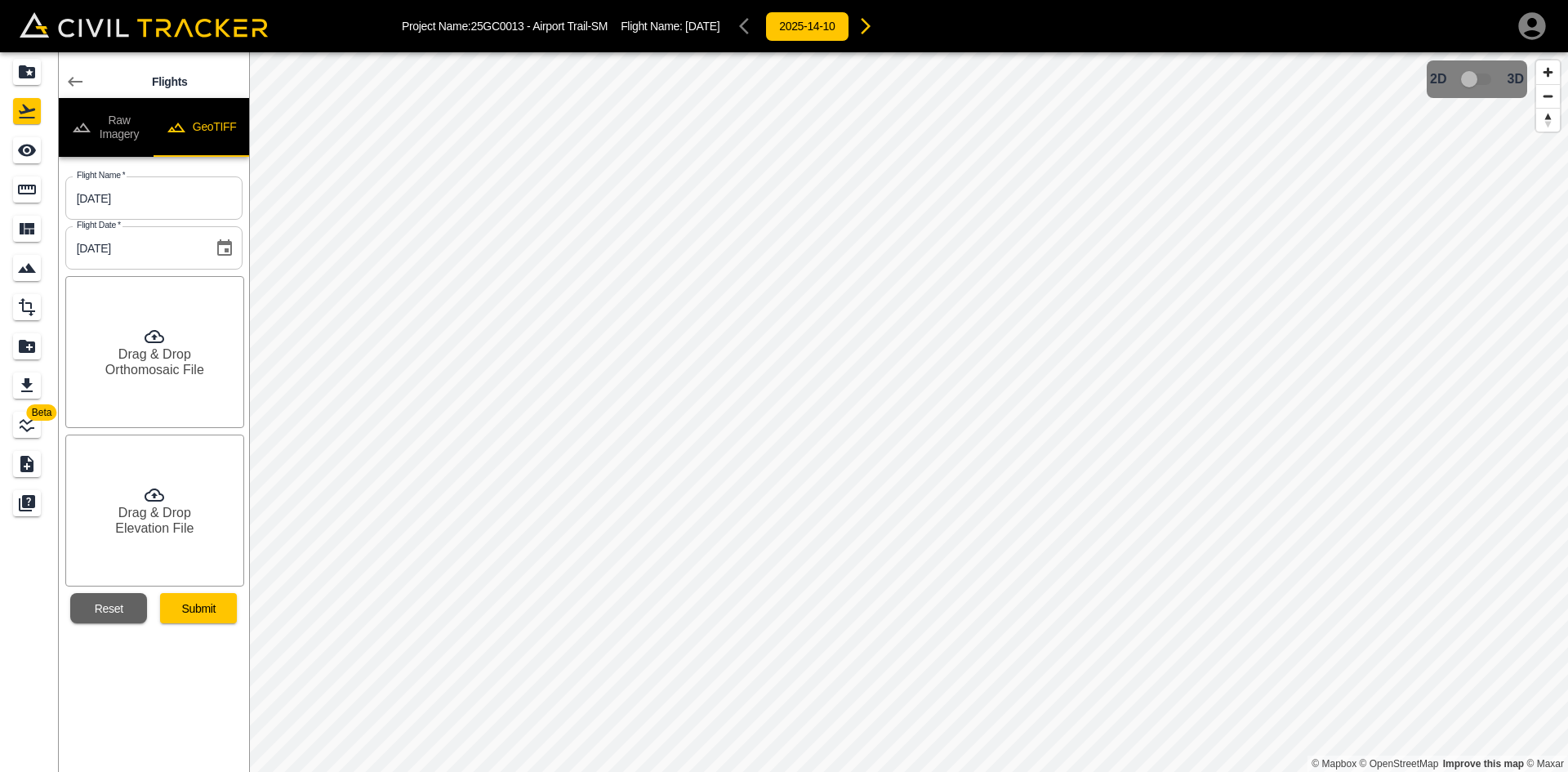
click at [107, 393] on div "Drag & Drop Orthomosaic File" at bounding box center [155, 352] width 179 height 152
click at [156, 531] on h6 "Elevation File" at bounding box center [154, 528] width 78 height 15
click at [223, 603] on button "Submit" at bounding box center [198, 608] width 76 height 30
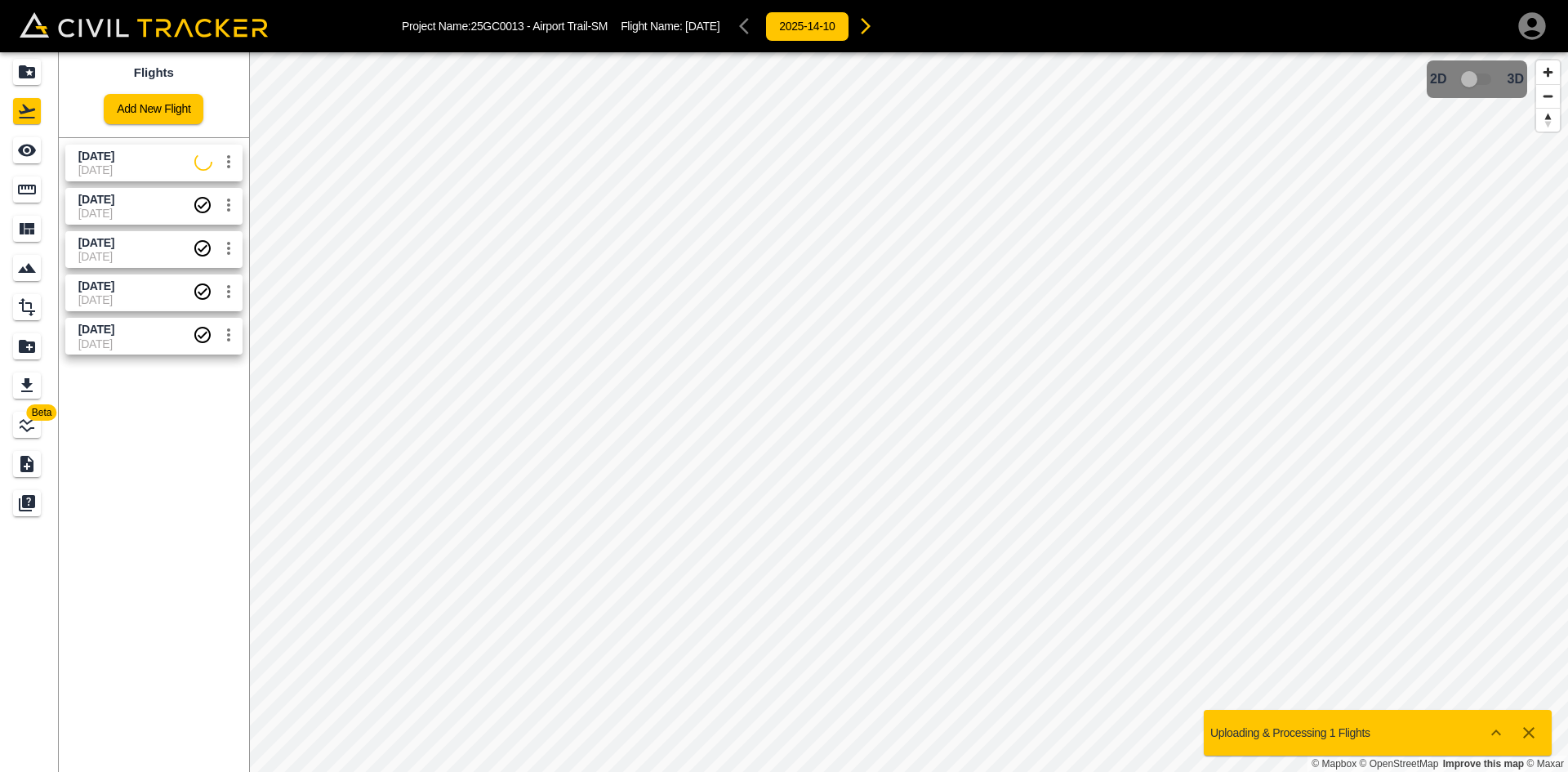
click at [1527, 25] on icon "button" at bounding box center [1532, 25] width 27 height 27
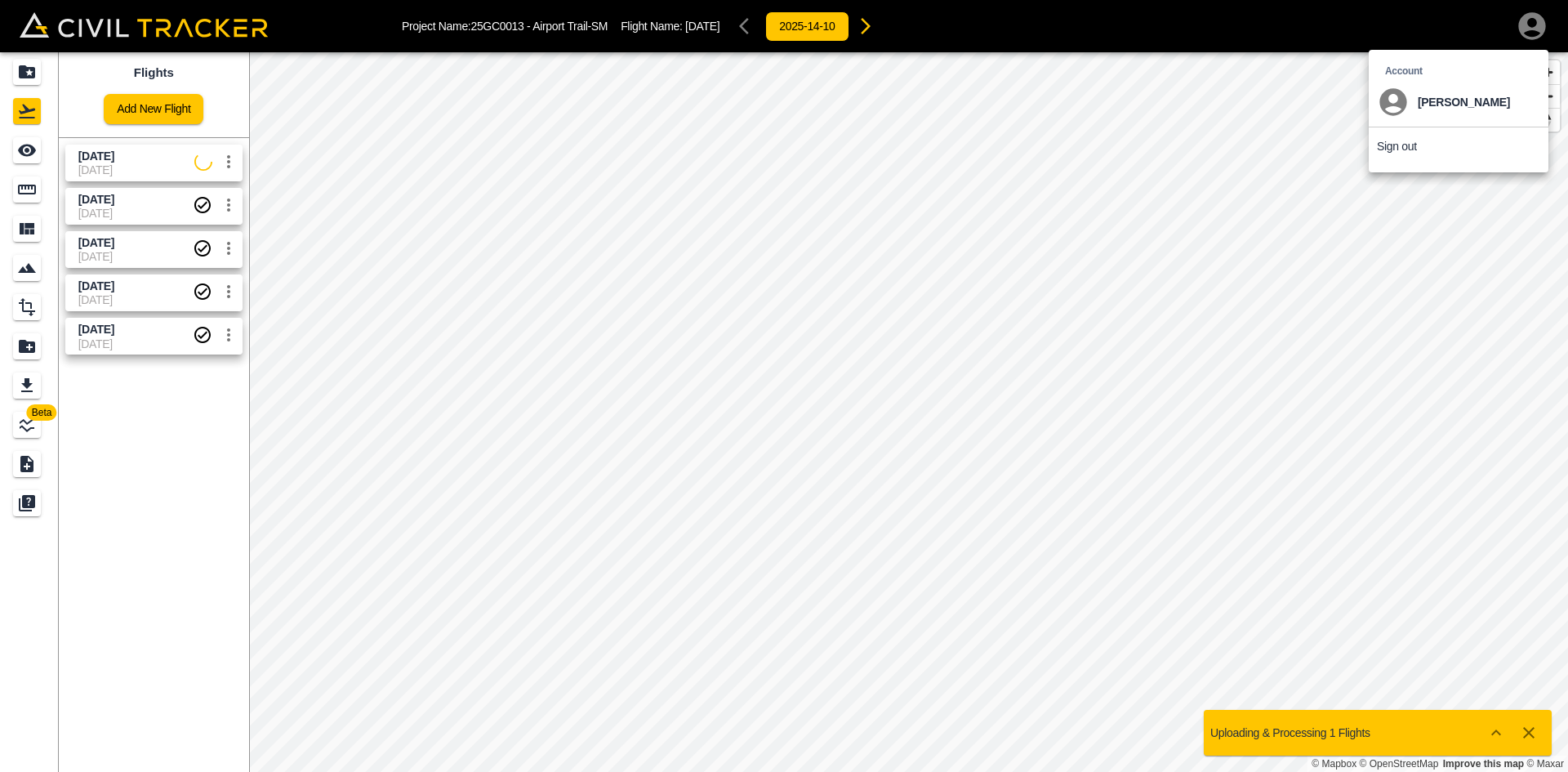
click at [1404, 146] on p "Sign out" at bounding box center [1397, 146] width 40 height 13
